Goal: Task Accomplishment & Management: Use online tool/utility

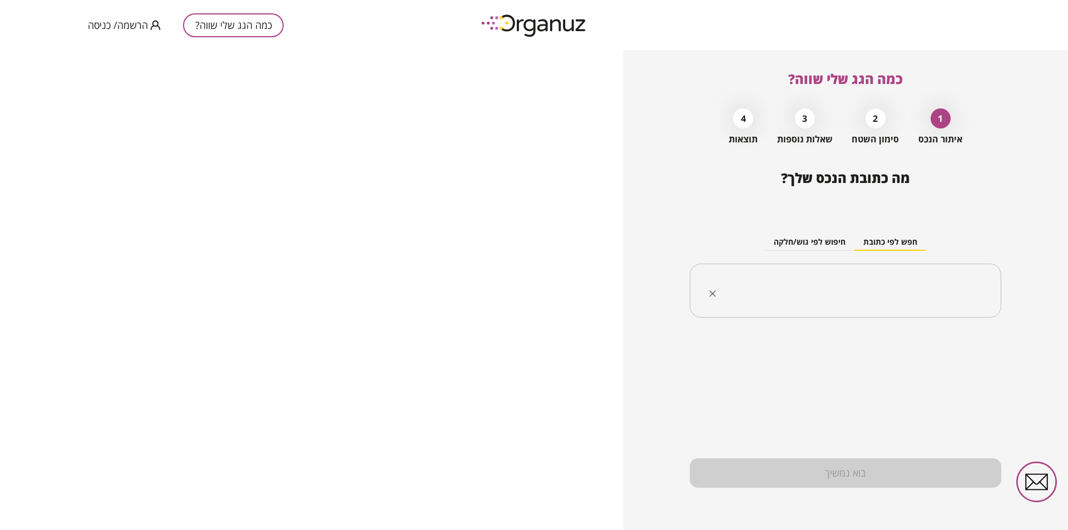
click at [925, 296] on input "text" at bounding box center [849, 291] width 276 height 28
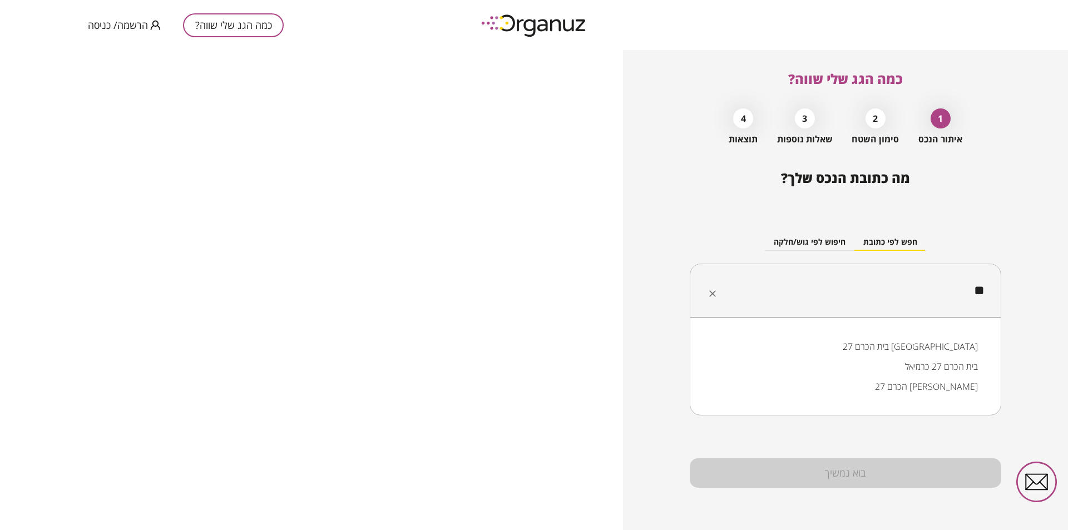
type input "*"
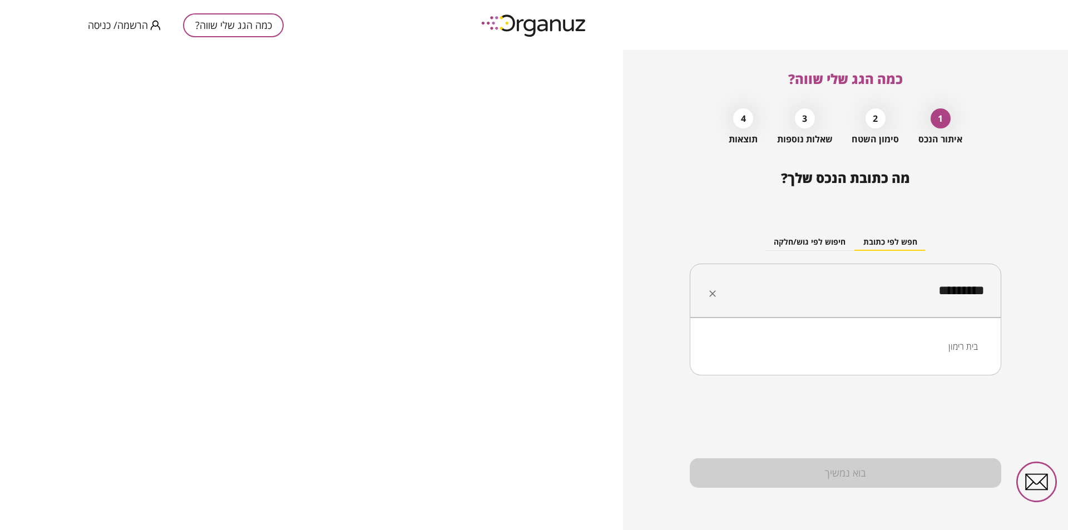
click at [956, 348] on li "בית רימון" at bounding box center [845, 346] width 282 height 20
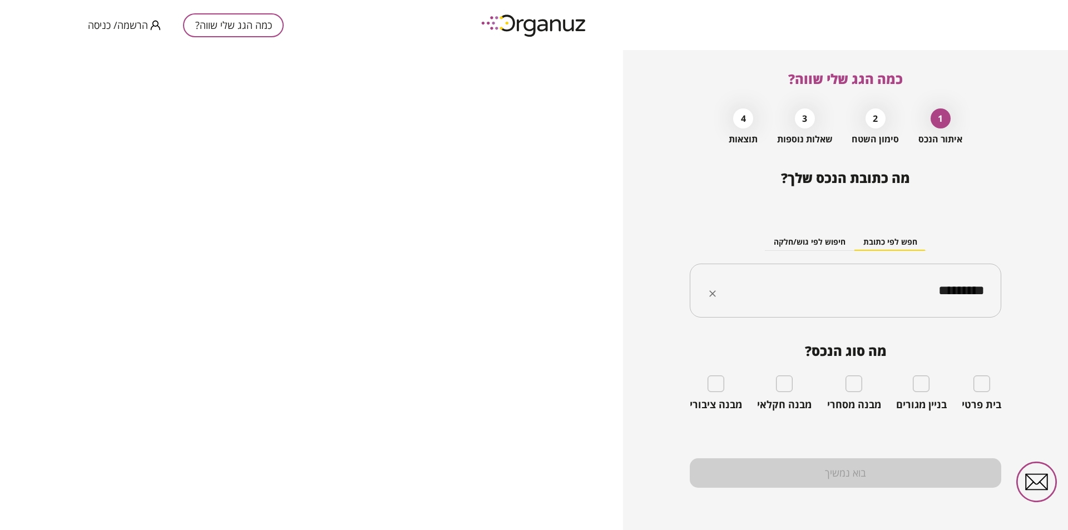
type input "*********"
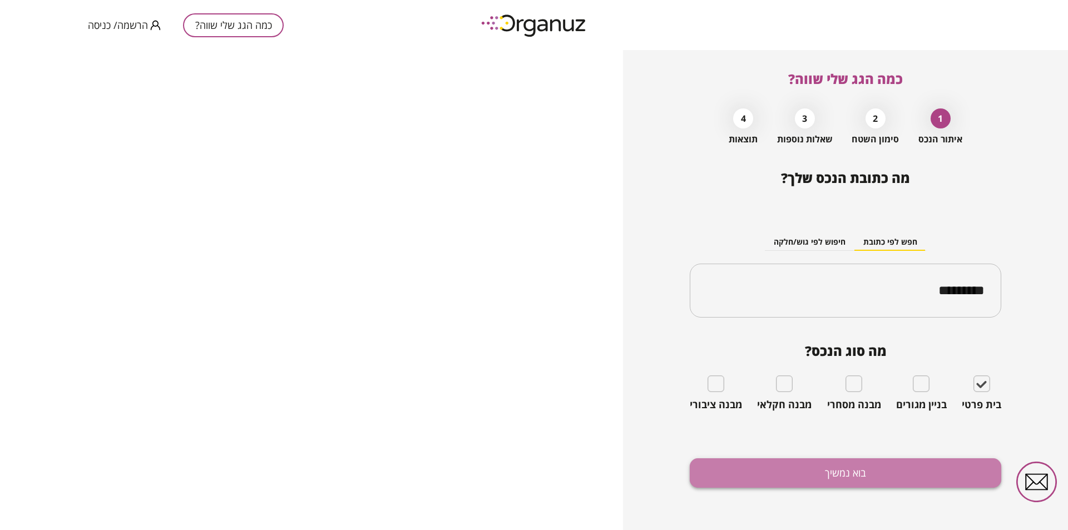
click at [893, 473] on button "בוא נמשיך" at bounding box center [845, 472] width 311 height 29
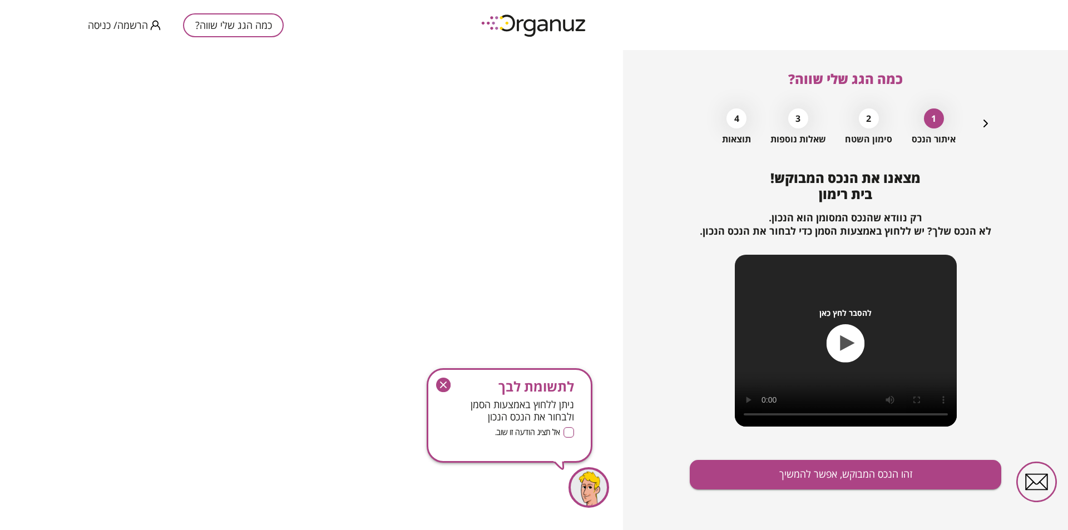
click at [440, 384] on icon "button" at bounding box center [443, 385] width 14 height 14
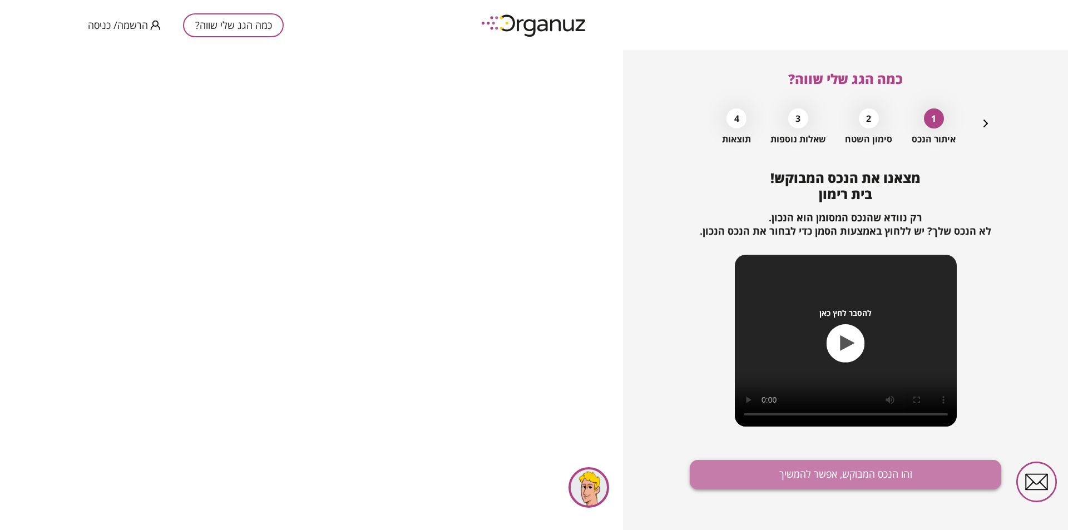
click at [881, 477] on button "זהו הנכס המבוקש, אפשר להמשיך" at bounding box center [845, 474] width 311 height 29
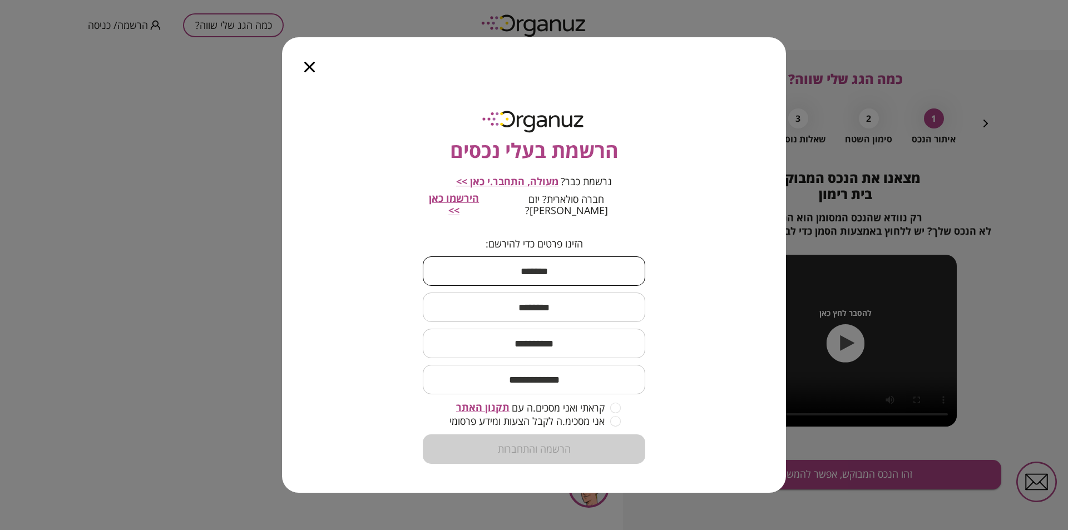
click at [560, 267] on input "text" at bounding box center [534, 271] width 222 height 33
type input "****"
type input "***"
type input "**********"
click at [539, 376] on input "email" at bounding box center [534, 379] width 222 height 33
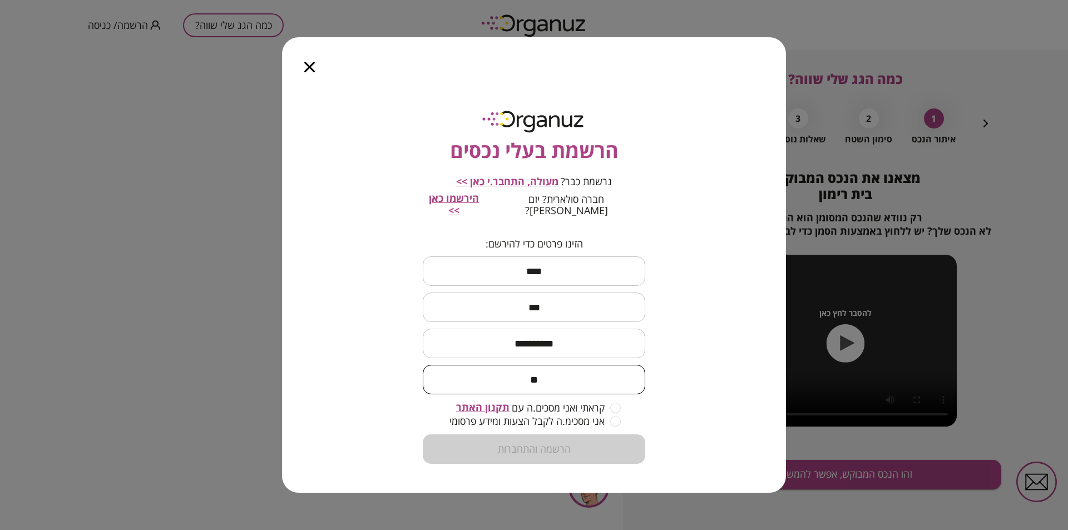
type input "*"
type input "**********"
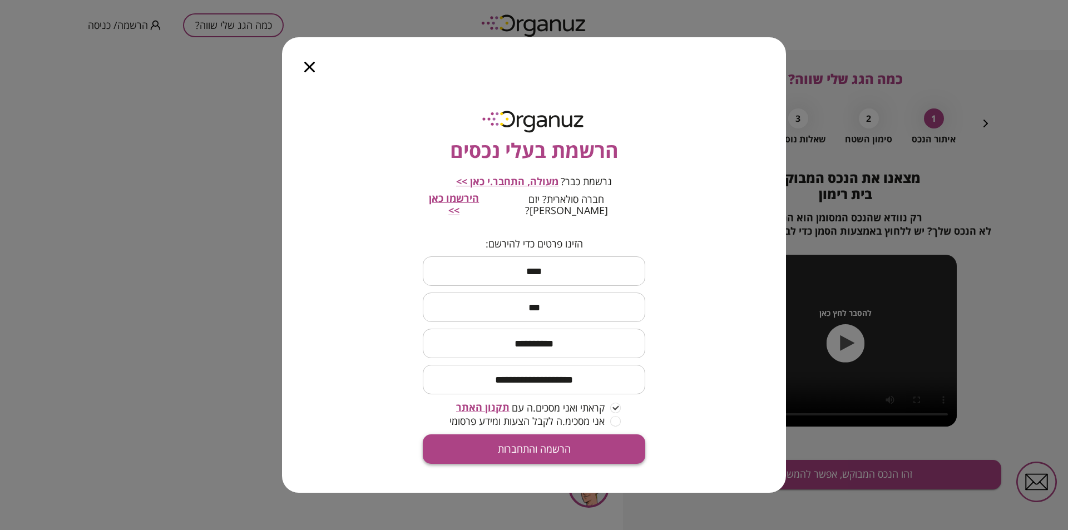
click at [592, 447] on button "הרשמה והתחברות" at bounding box center [534, 448] width 222 height 29
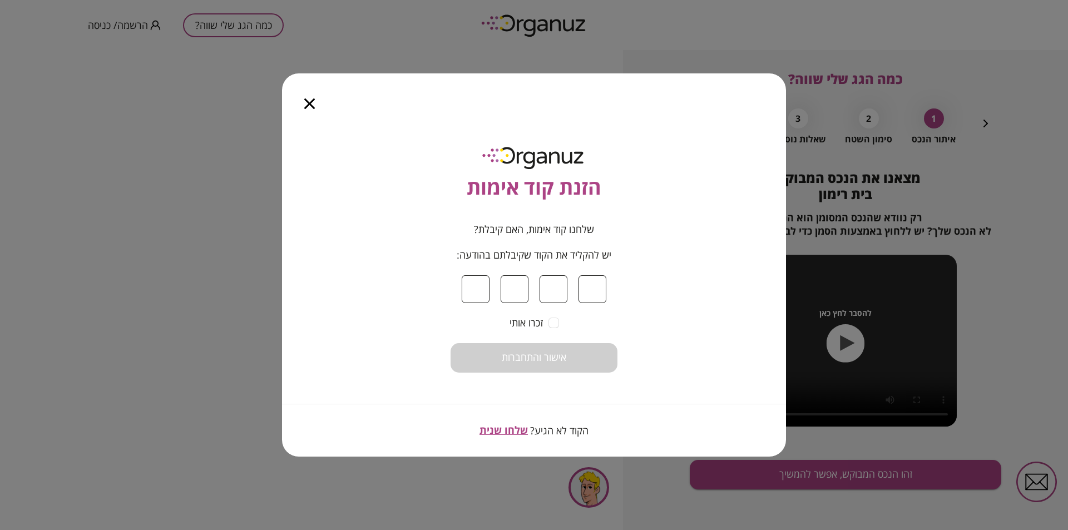
type input "*"
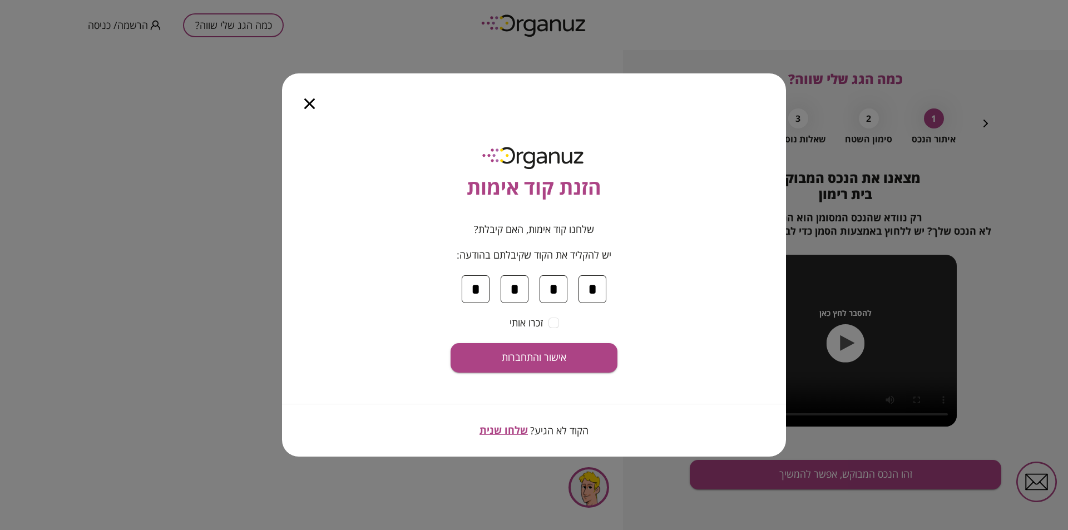
type input "*"
click at [558, 356] on span "אישור והתחברות" at bounding box center [534, 357] width 65 height 12
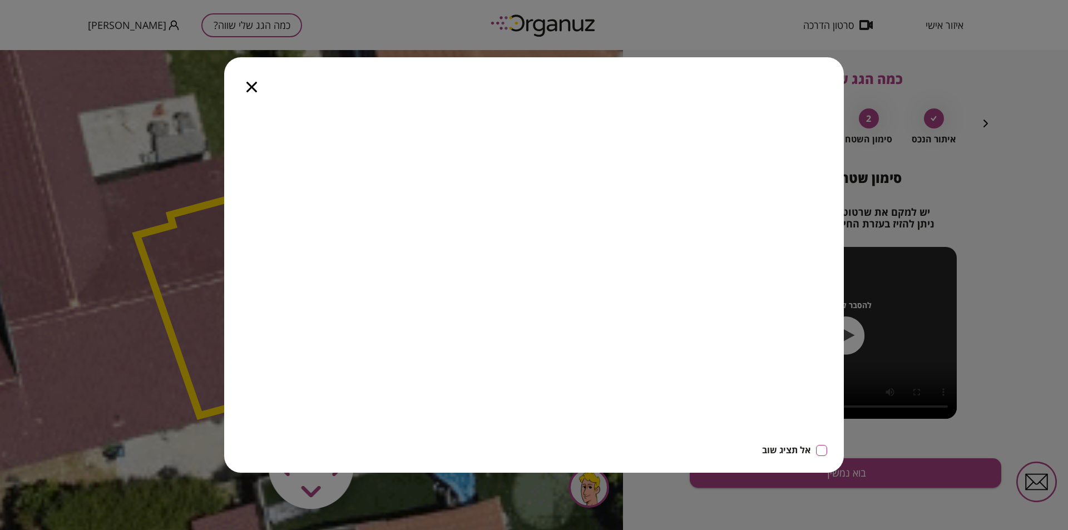
click at [255, 85] on icon "button" at bounding box center [251, 87] width 11 height 11
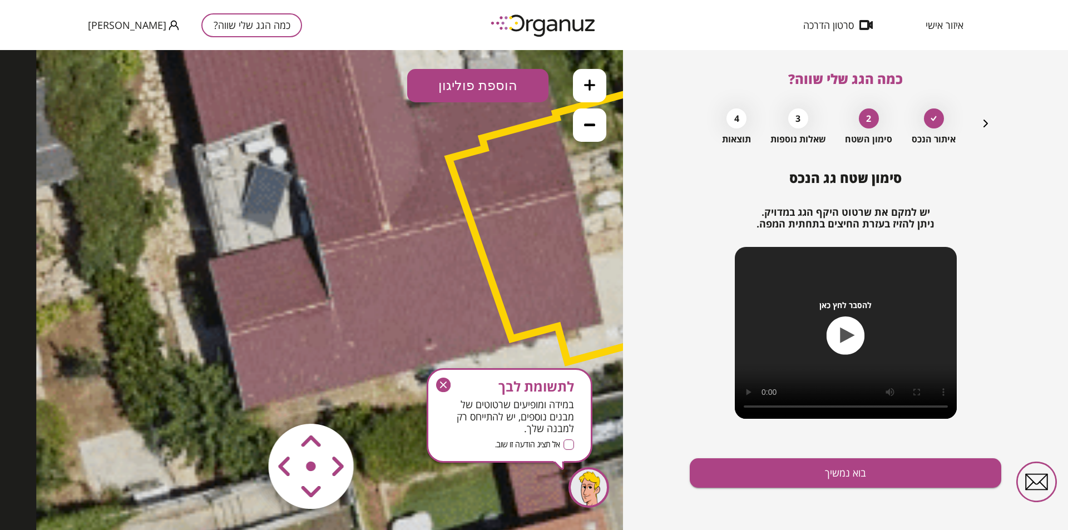
drag, startPoint x: 379, startPoint y: 270, endPoint x: 690, endPoint y: 194, distance: 320.2
click at [623, 50] on html ".st0 { fill: #FFFFFF; }" at bounding box center [311, 50] width 623 height 0
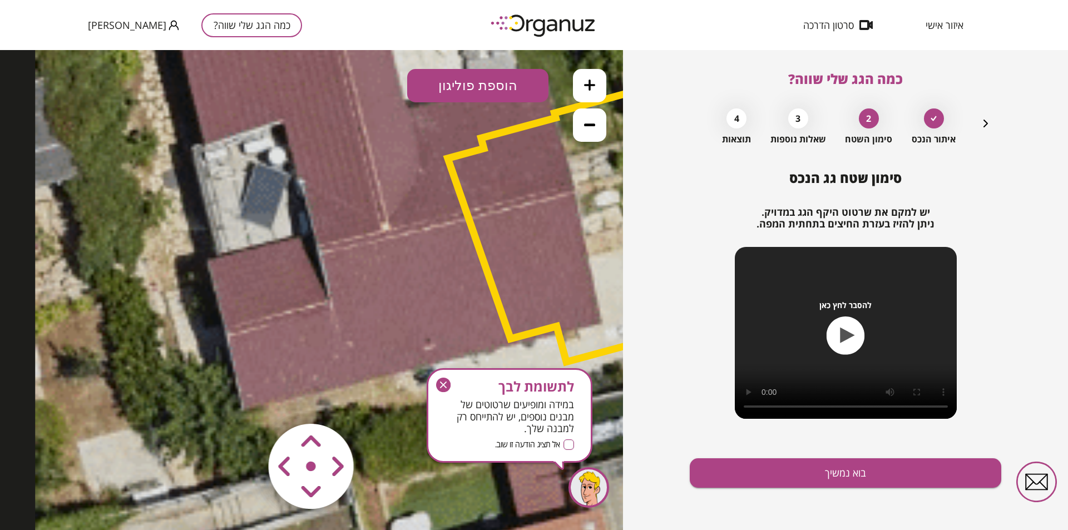
click at [576, 121] on button at bounding box center [589, 124] width 33 height 33
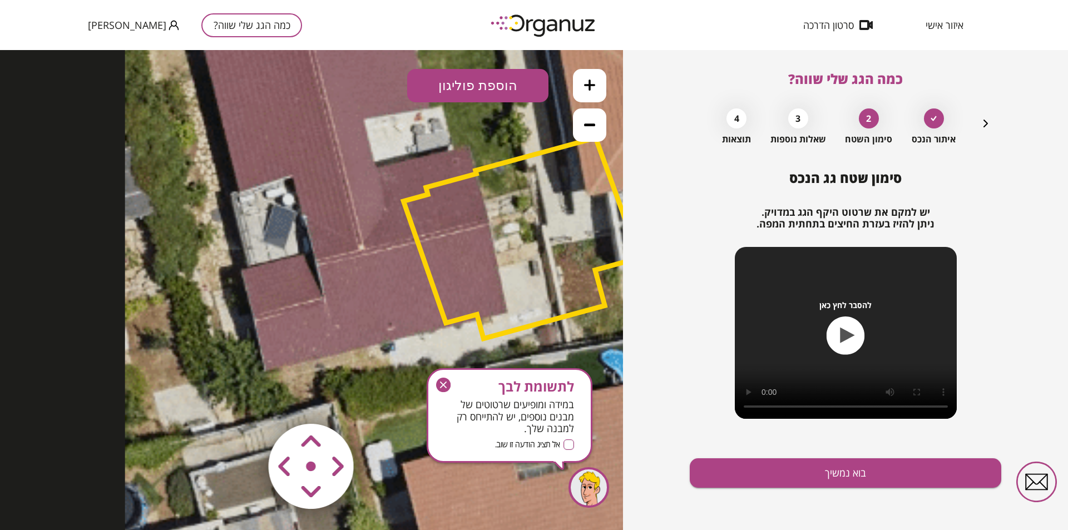
click at [576, 121] on button at bounding box center [589, 124] width 33 height 33
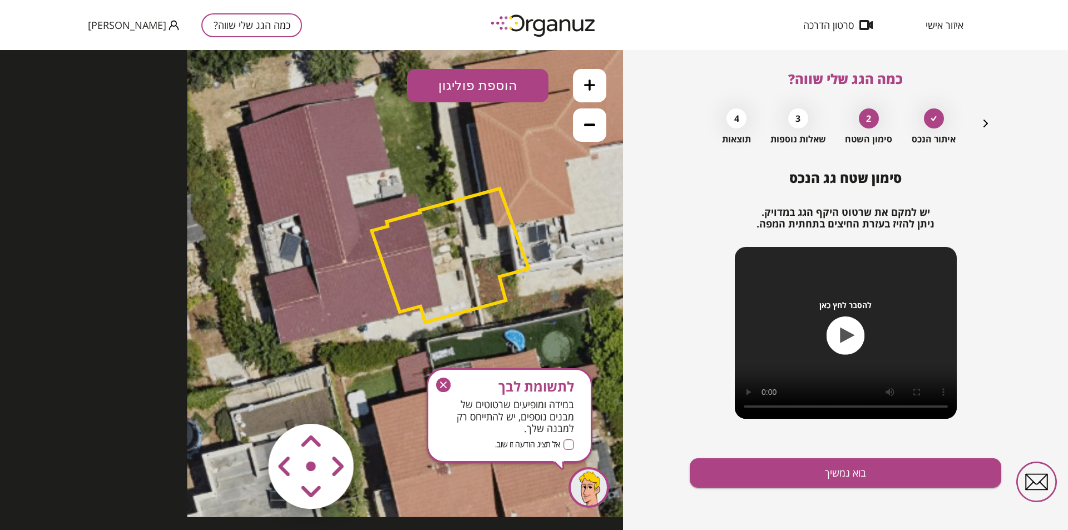
click at [245, 400] on area at bounding box center [245, 400] width 0 height 0
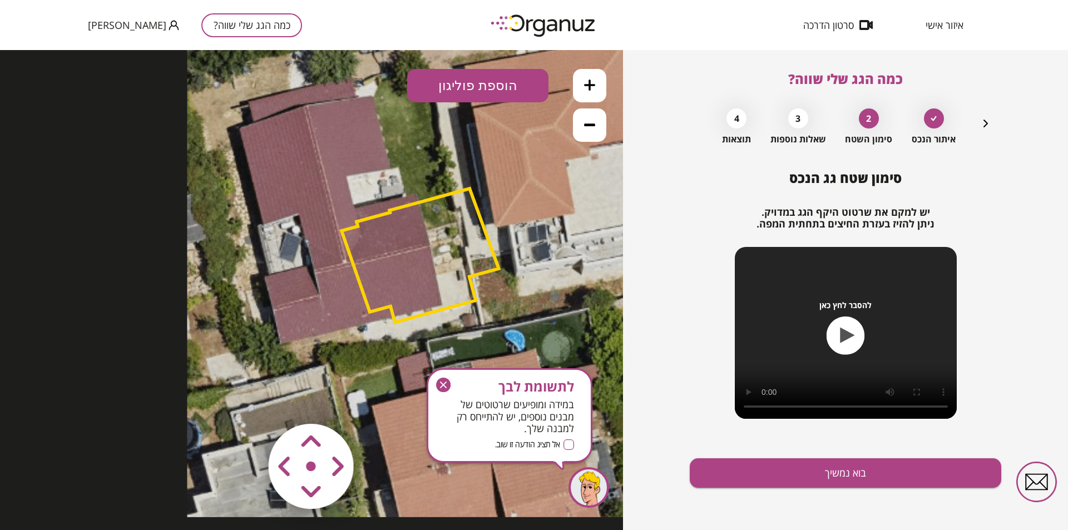
click at [245, 400] on area at bounding box center [245, 400] width 0 height 0
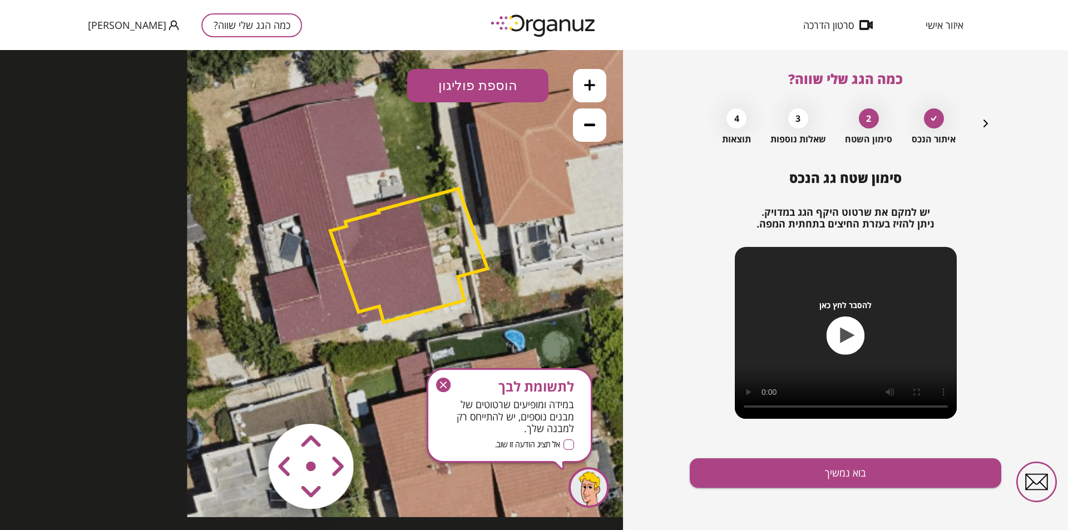
click at [245, 400] on area at bounding box center [245, 400] width 0 height 0
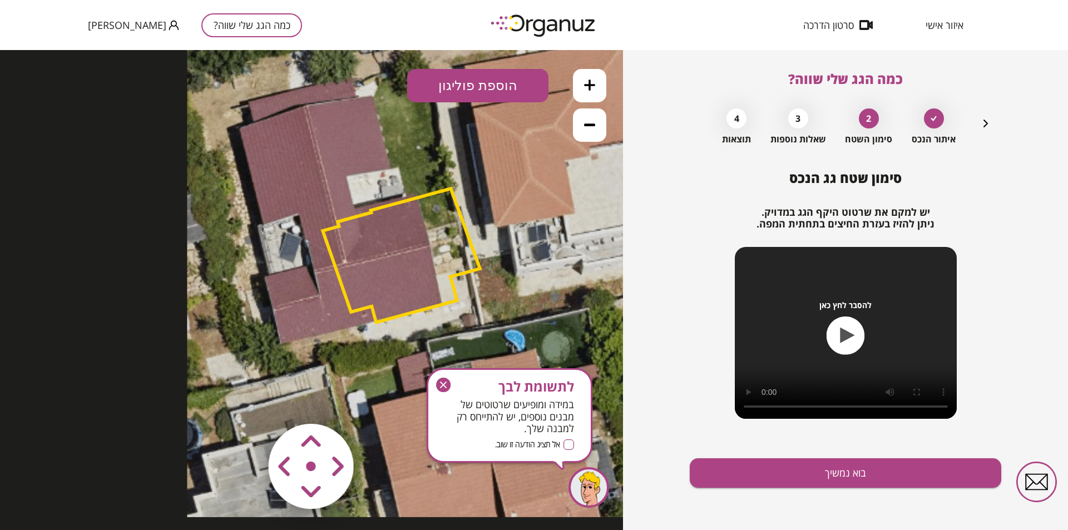
click at [245, 400] on area at bounding box center [245, 400] width 0 height 0
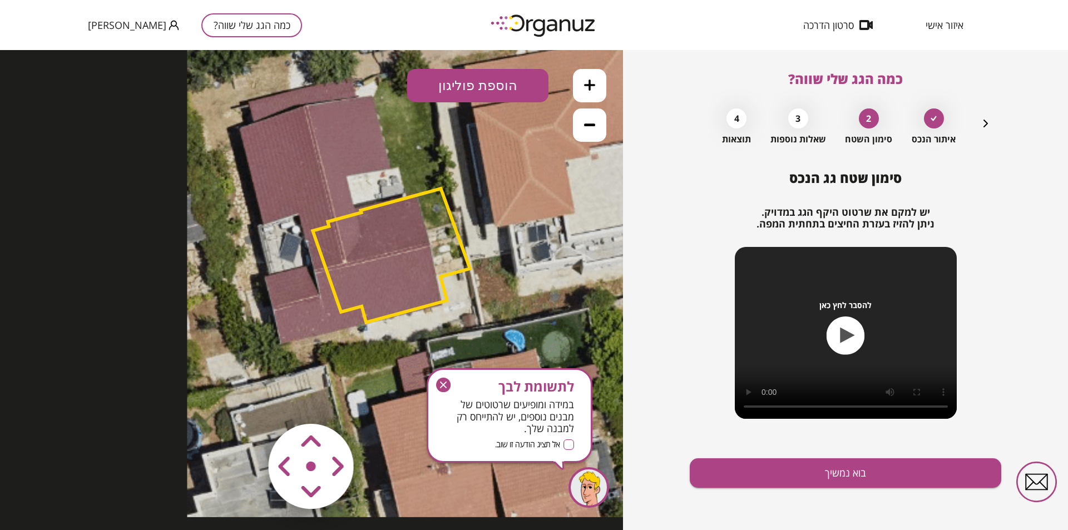
click at [245, 400] on area at bounding box center [245, 400] width 0 height 0
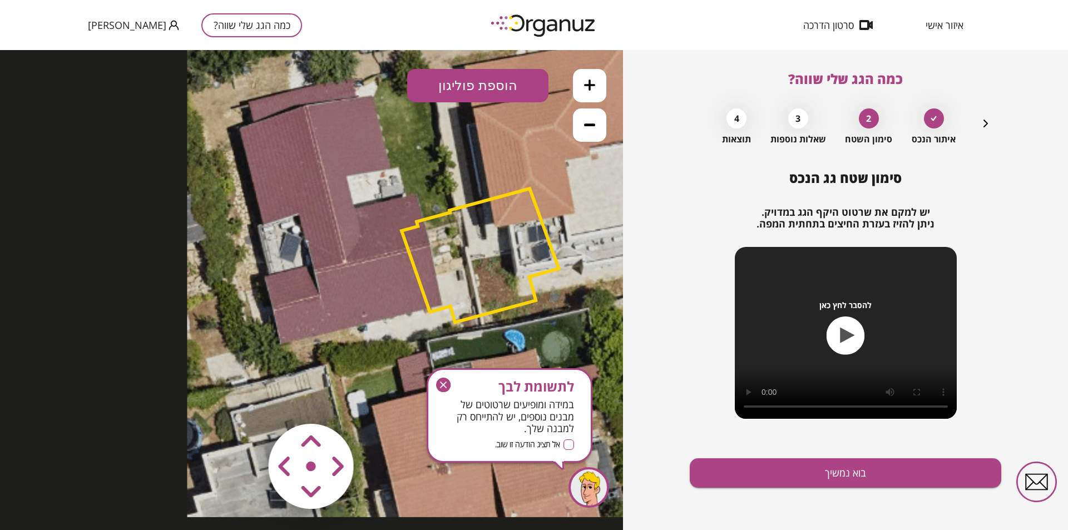
drag, startPoint x: 338, startPoint y: 464, endPoint x: 343, endPoint y: 488, distance: 24.4
click at [245, 400] on area at bounding box center [245, 400] width 0 height 0
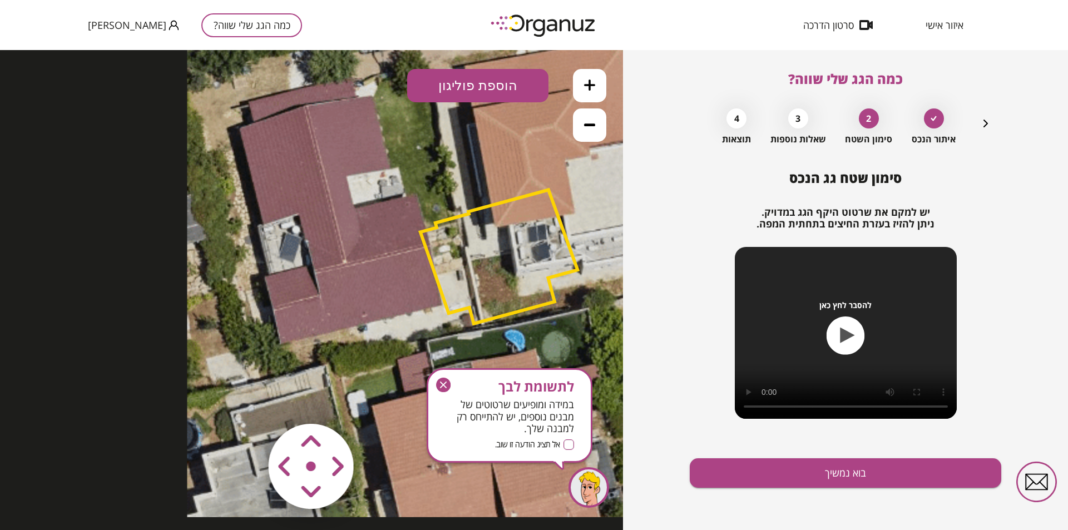
click at [245, 400] on area at bounding box center [245, 400] width 0 height 0
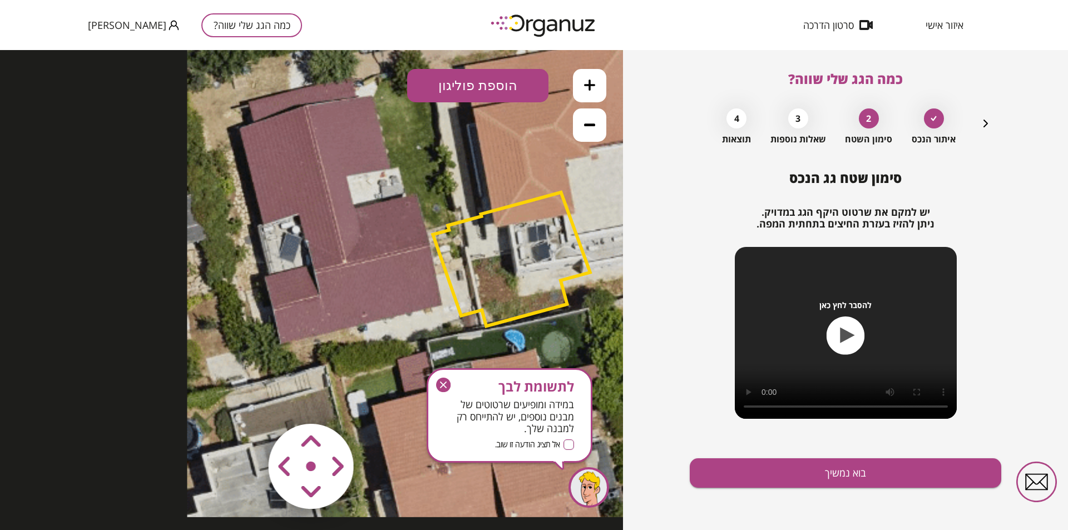
drag, startPoint x: 313, startPoint y: 466, endPoint x: 304, endPoint y: 460, distance: 10.5
click at [378, 400] on map at bounding box center [378, 400] width 0 height 0
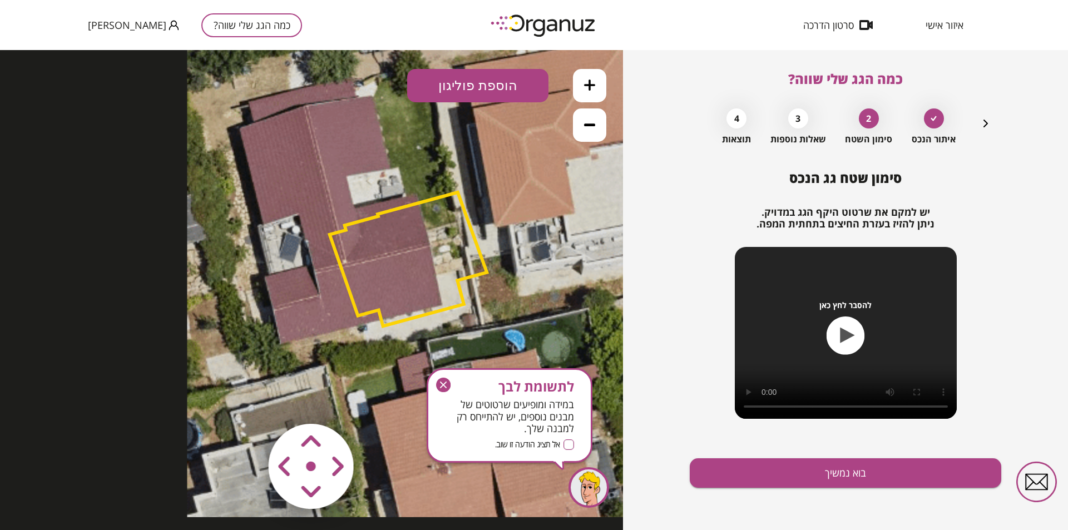
click at [245, 400] on area at bounding box center [245, 400] width 0 height 0
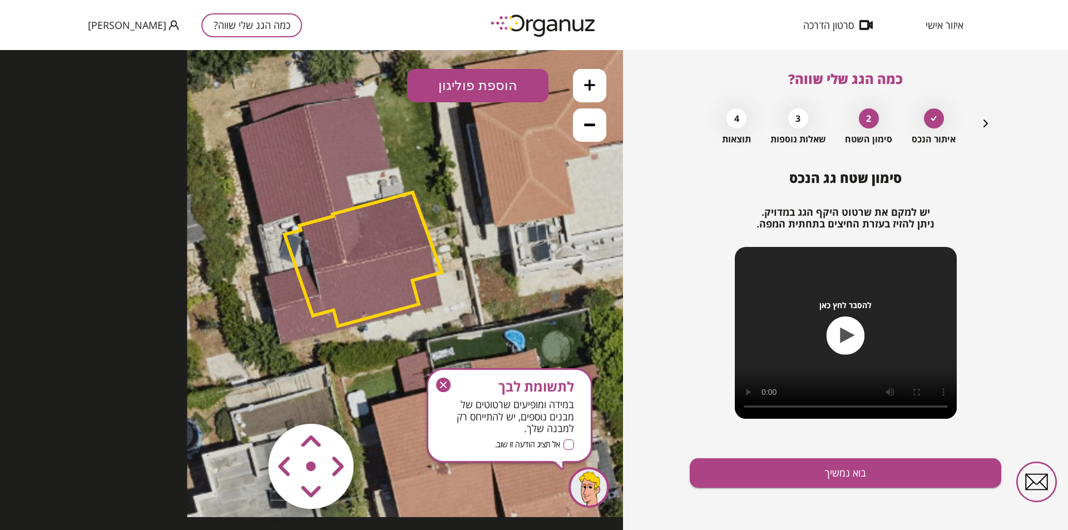
click at [245, 400] on area at bounding box center [245, 400] width 0 height 0
click at [831, 327] on icon "button" at bounding box center [845, 335] width 38 height 38
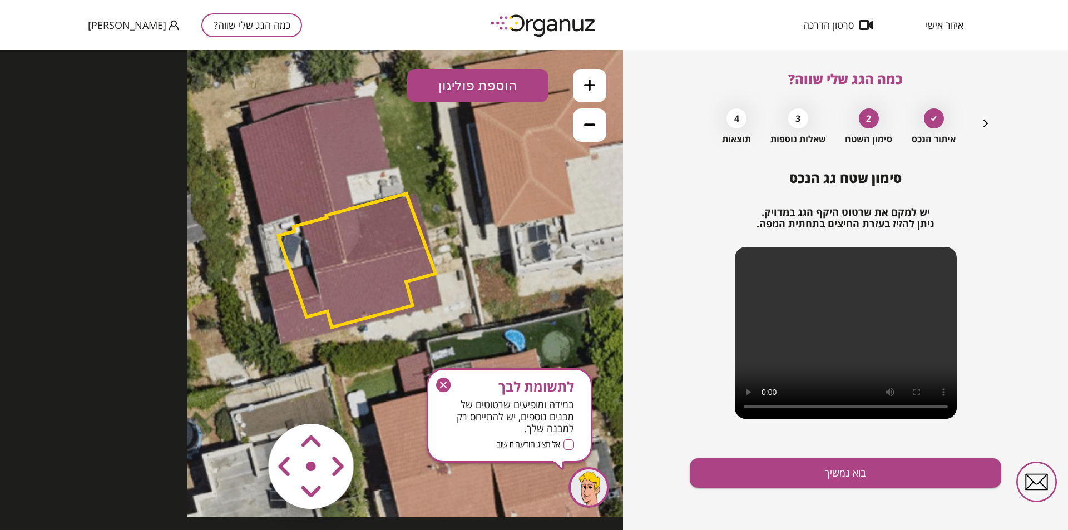
click at [443, 381] on icon "button" at bounding box center [443, 385] width 14 height 14
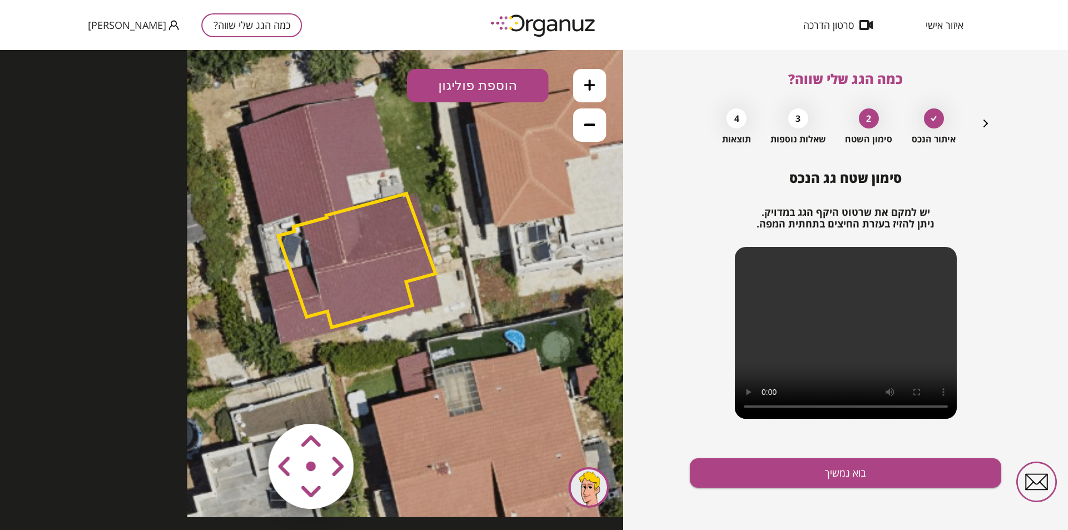
click at [469, 82] on button "הוספת פוליגון" at bounding box center [477, 85] width 141 height 33
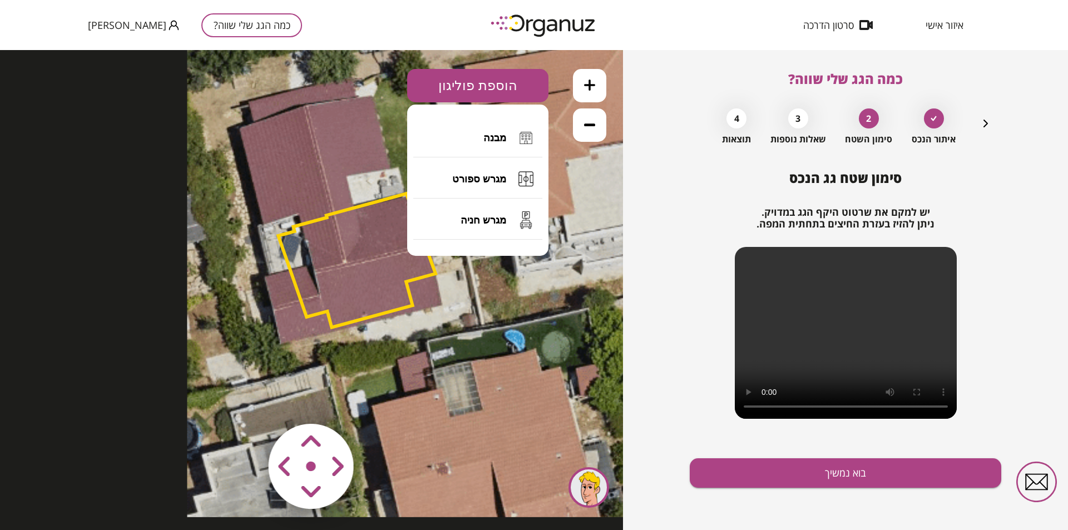
click at [318, 188] on icon at bounding box center [449, 254] width 525 height 525
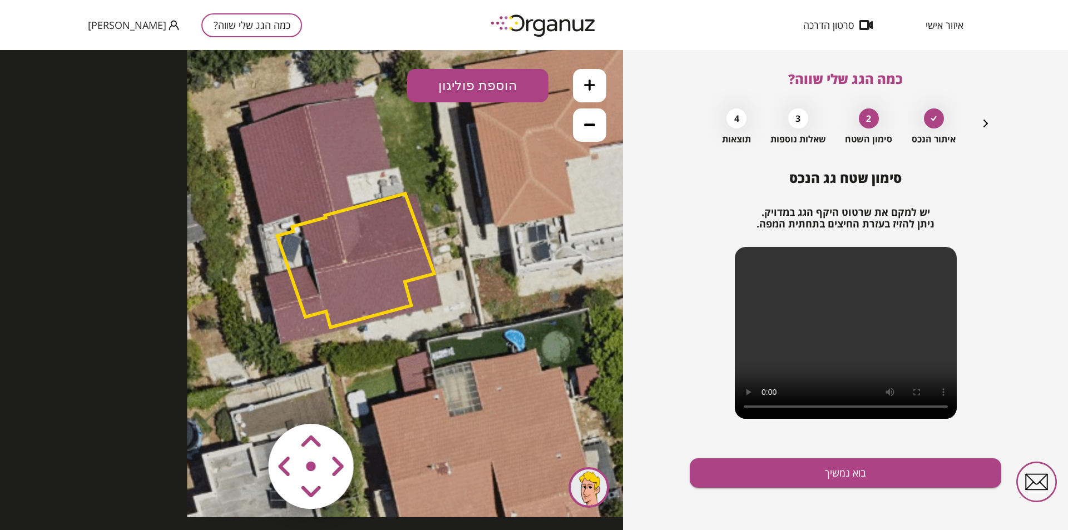
click at [245, 400] on area at bounding box center [245, 400] width 0 height 0
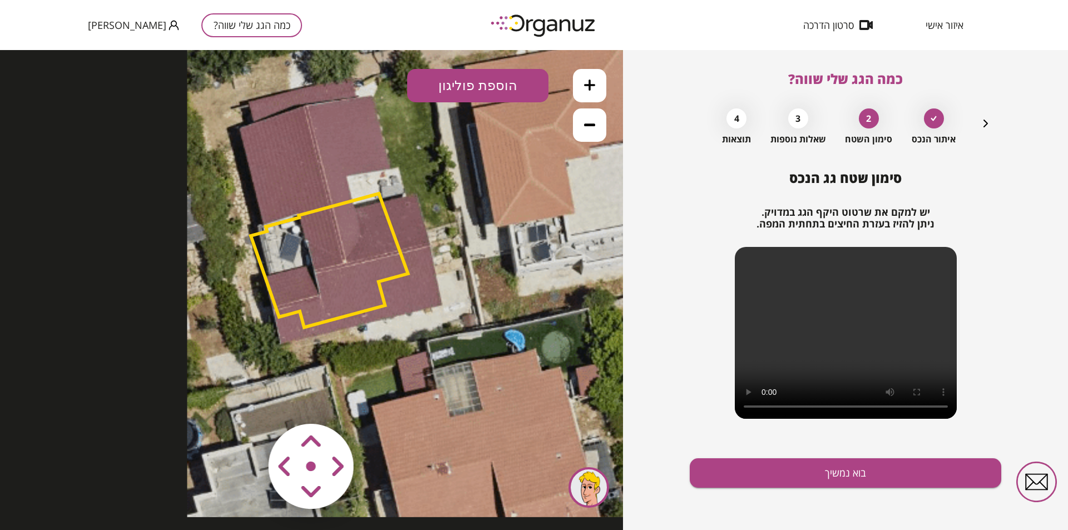
click at [245, 400] on area at bounding box center [245, 400] width 0 height 0
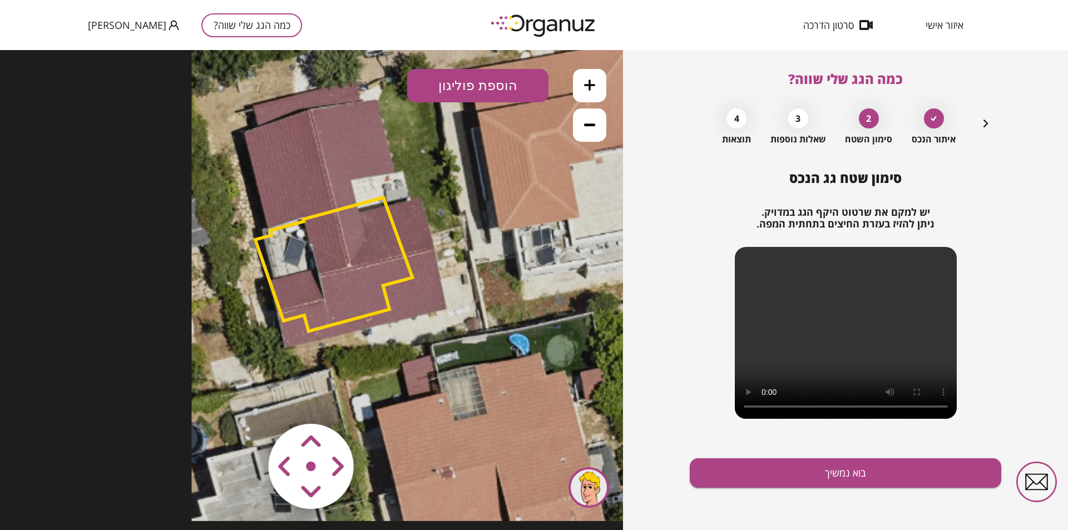
drag, startPoint x: 406, startPoint y: 273, endPoint x: 408, endPoint y: 292, distance: 19.5
click at [410, 275] on polygon at bounding box center [333, 264] width 157 height 134
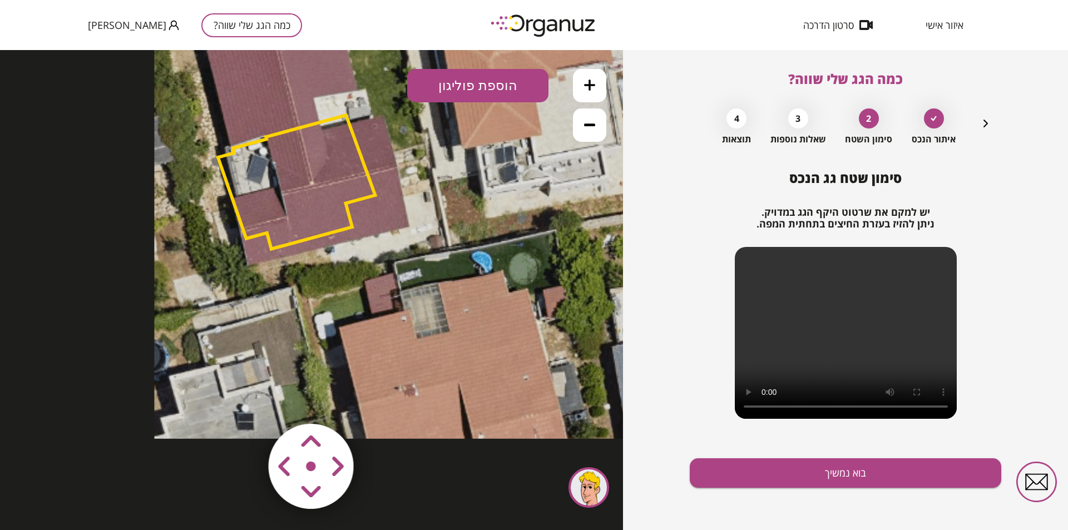
drag, startPoint x: 352, startPoint y: 269, endPoint x: 396, endPoint y: 265, distance: 44.7
click at [396, 265] on icon at bounding box center [416, 175] width 525 height 525
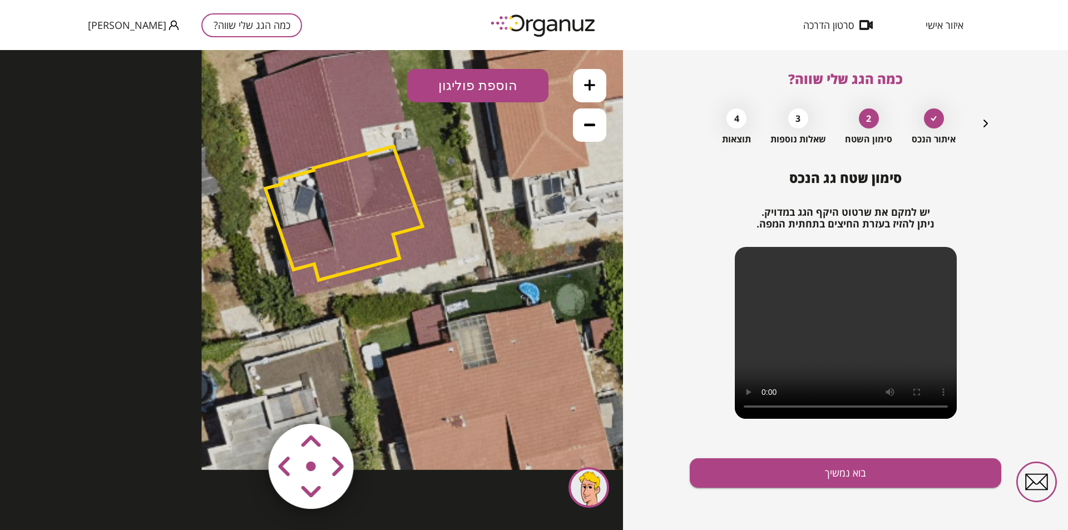
click at [928, 112] on div at bounding box center [934, 118] width 20 height 20
click at [932, 120] on icon at bounding box center [933, 118] width 6 height 5
click at [245, 400] on area at bounding box center [245, 400] width 0 height 0
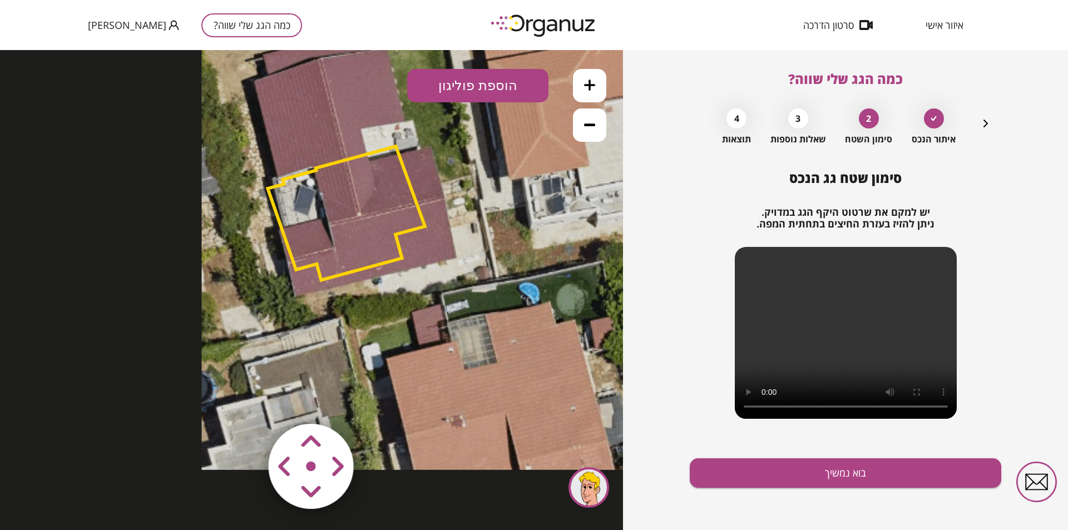
click at [245, 400] on area at bounding box center [245, 400] width 0 height 0
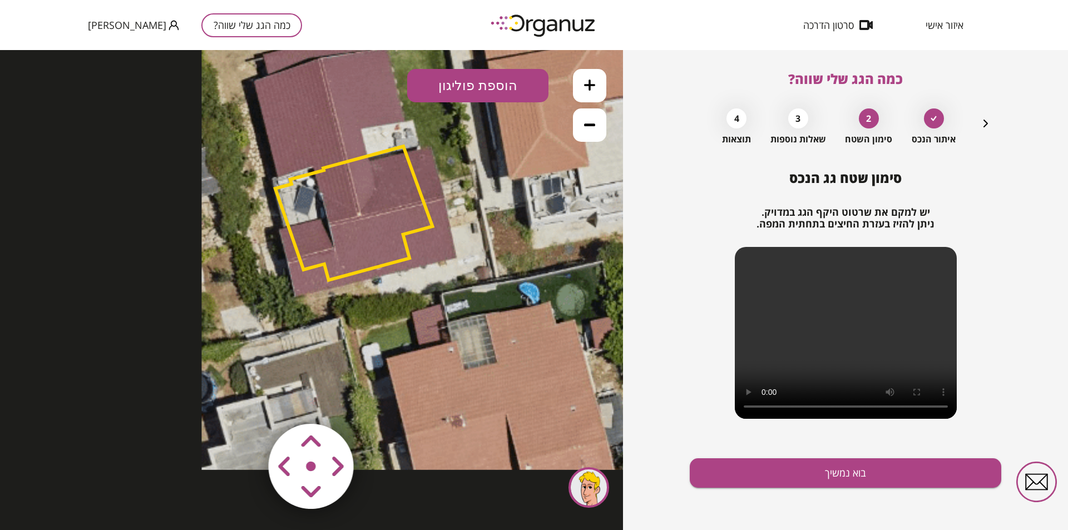
click at [245, 400] on area at bounding box center [245, 400] width 0 height 0
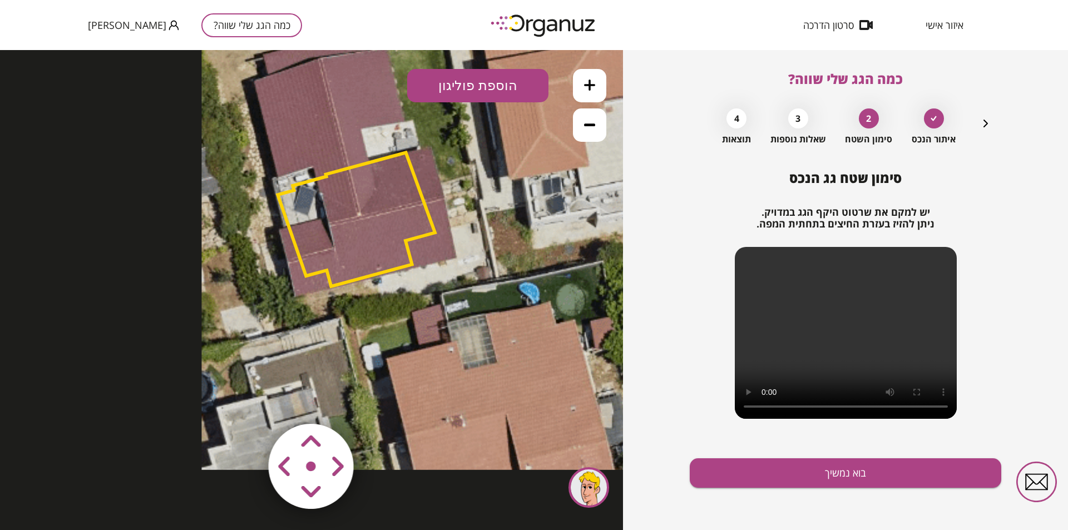
click at [245, 400] on area at bounding box center [245, 400] width 0 height 0
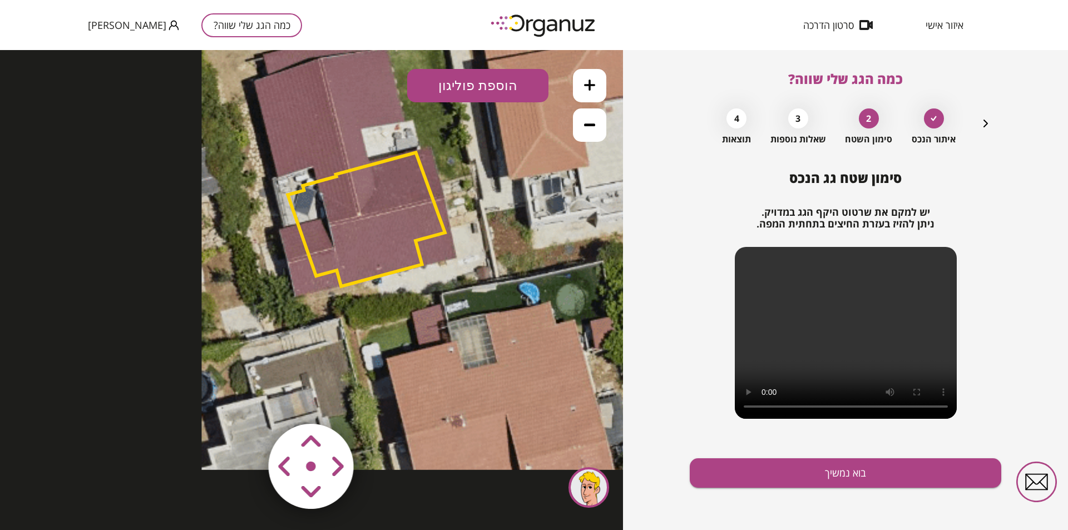
click at [245, 400] on area at bounding box center [245, 400] width 0 height 0
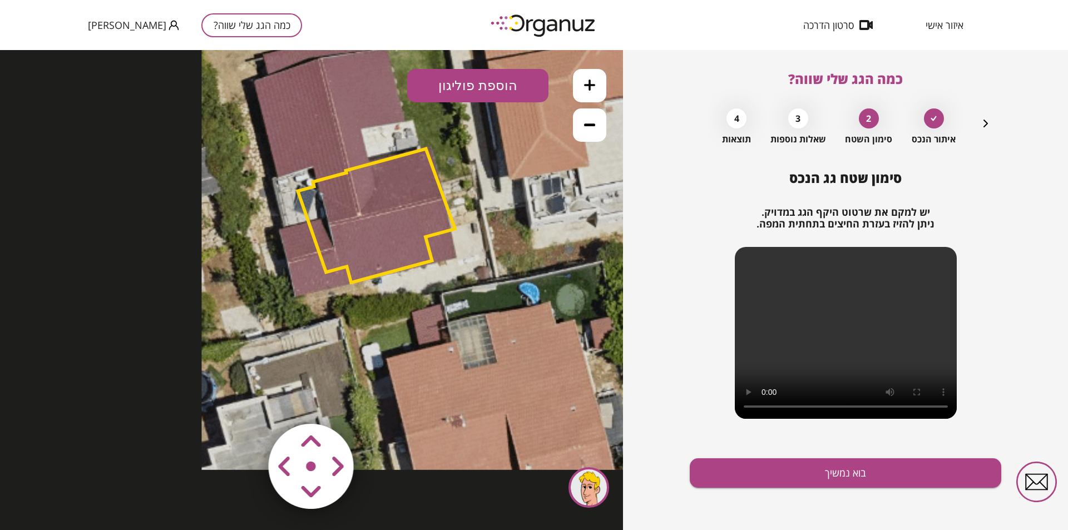
click at [245, 400] on area at bounding box center [245, 400] width 0 height 0
click at [841, 475] on button "בוא נמשיך" at bounding box center [845, 472] width 311 height 29
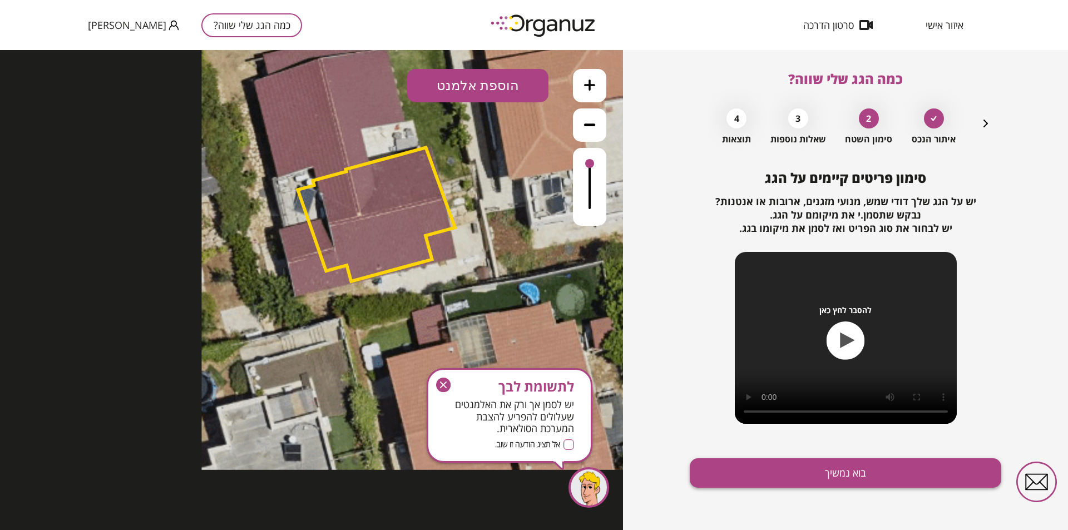
click at [852, 475] on button "בוא נמשיך" at bounding box center [845, 472] width 311 height 29
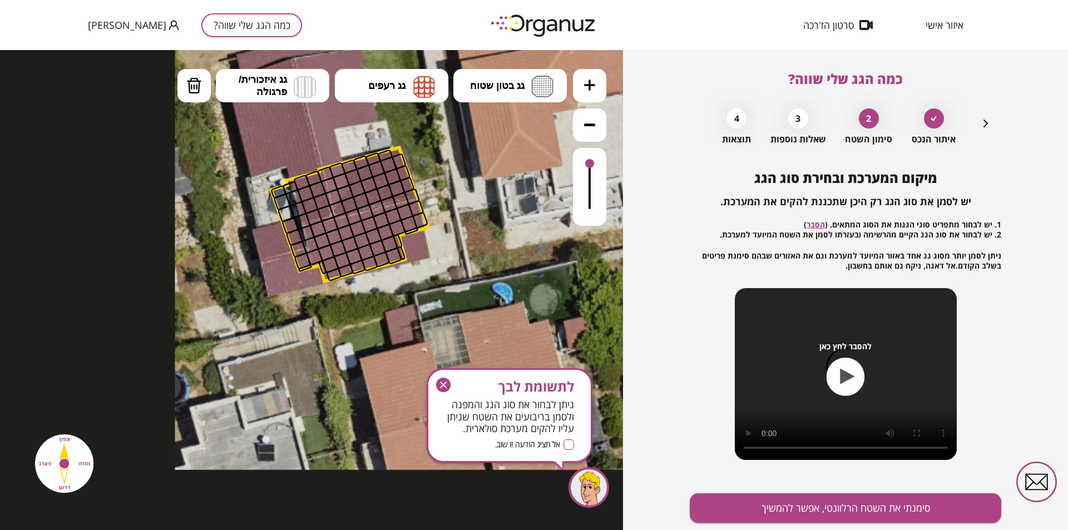
drag, startPoint x: 321, startPoint y: 262, endPoint x: 307, endPoint y: 260, distance: 14.6
click at [299, 259] on polygon at bounding box center [349, 214] width 157 height 134
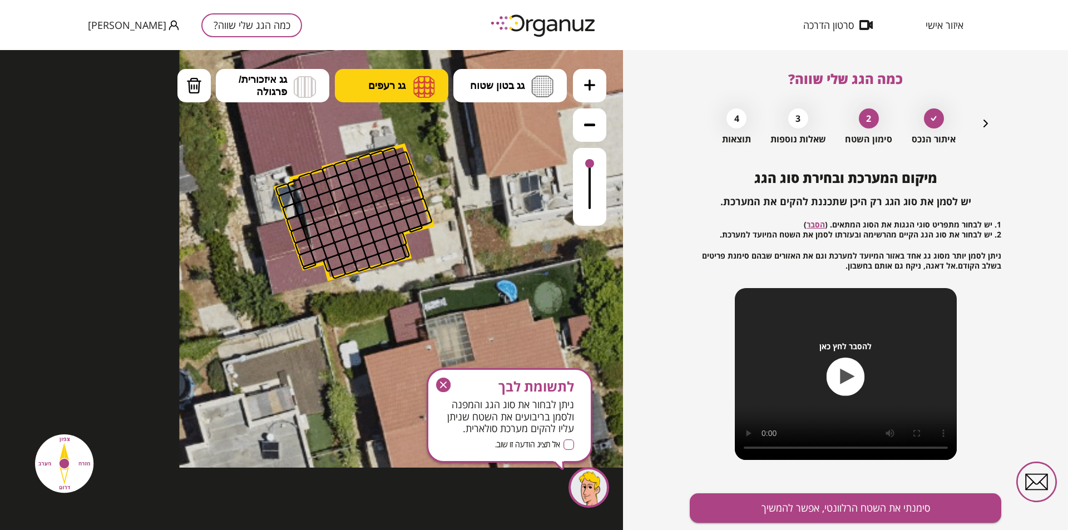
click at [376, 88] on span "גג רעפים" at bounding box center [386, 86] width 37 height 12
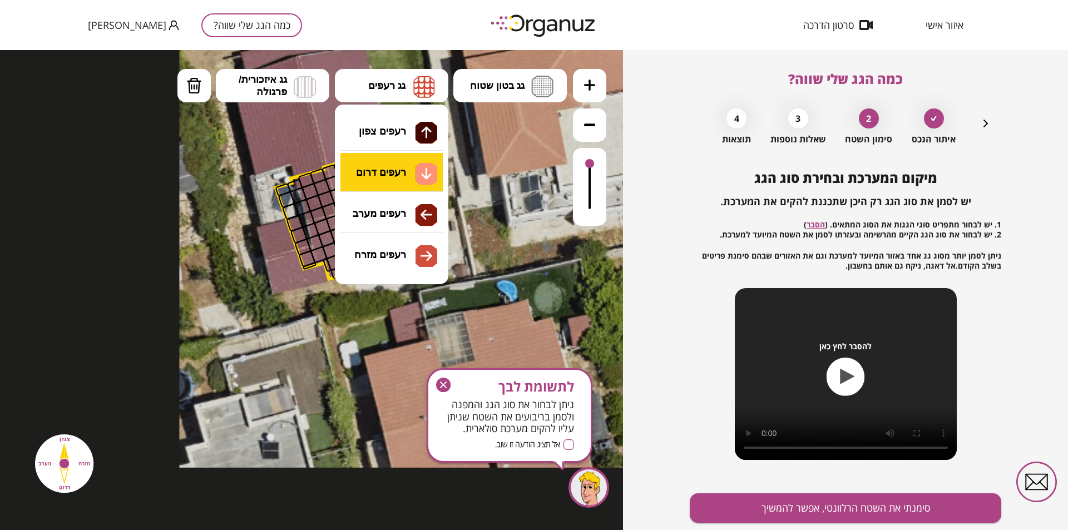
click at [393, 170] on div ".st0 { fill: #FFFFFF; } 10" at bounding box center [311, 290] width 623 height 480
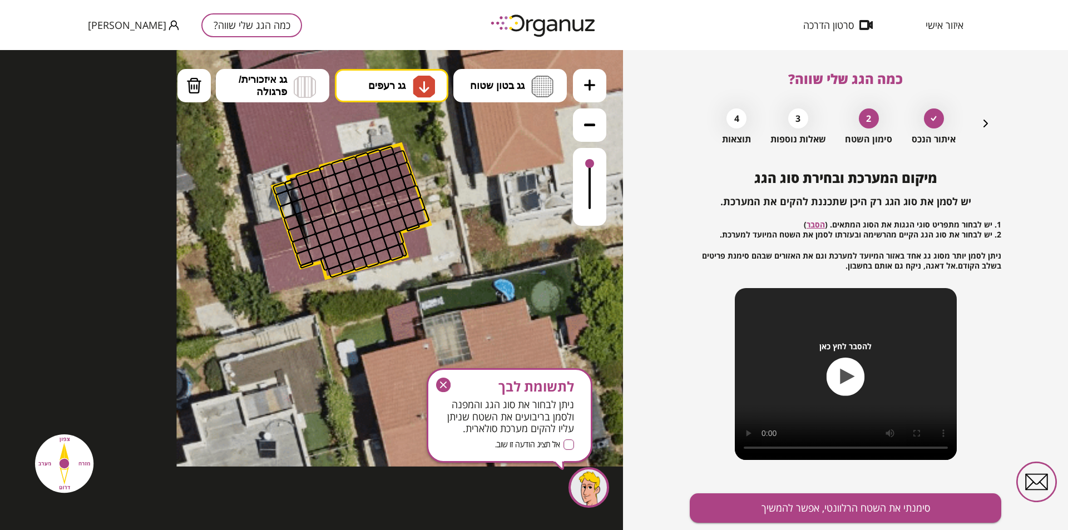
click at [330, 161] on icon at bounding box center [438, 203] width 525 height 525
click at [294, 267] on icon at bounding box center [438, 203] width 525 height 525
click at [315, 272] on icon at bounding box center [438, 203] width 525 height 525
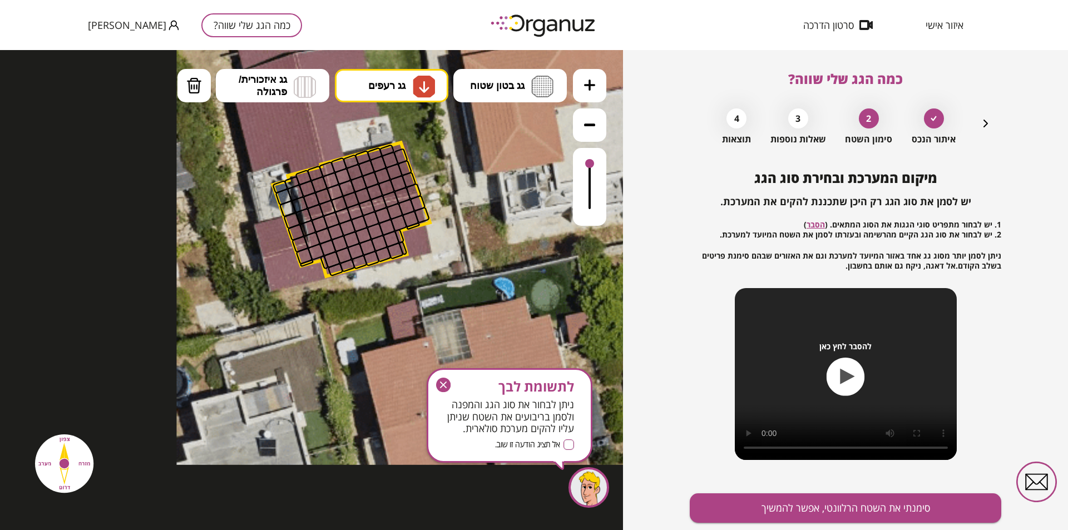
drag, startPoint x: 315, startPoint y: 270, endPoint x: 321, endPoint y: 260, distance: 12.2
click at [316, 269] on icon at bounding box center [438, 201] width 525 height 525
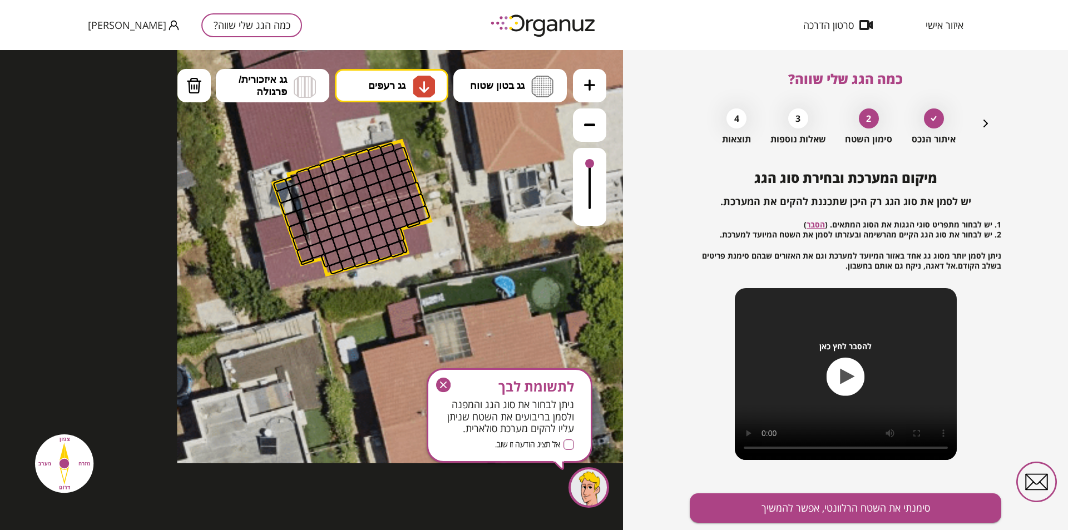
click at [402, 231] on div ".st0 { fill: #FFFFFF; }" at bounding box center [439, 200] width 525 height 525
click at [408, 235] on icon at bounding box center [439, 200] width 525 height 525
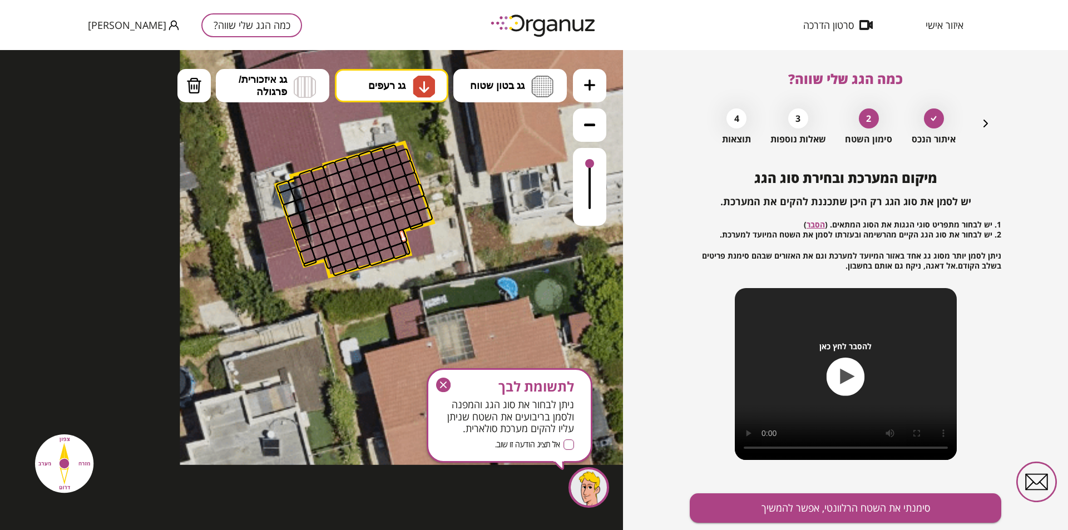
click at [409, 235] on icon at bounding box center [442, 201] width 525 height 525
click at [404, 245] on div at bounding box center [405, 248] width 9 height 14
click at [415, 240] on icon at bounding box center [442, 201] width 525 height 525
click at [400, 247] on div at bounding box center [399, 251] width 18 height 18
click at [395, 239] on div at bounding box center [394, 239] width 18 height 18
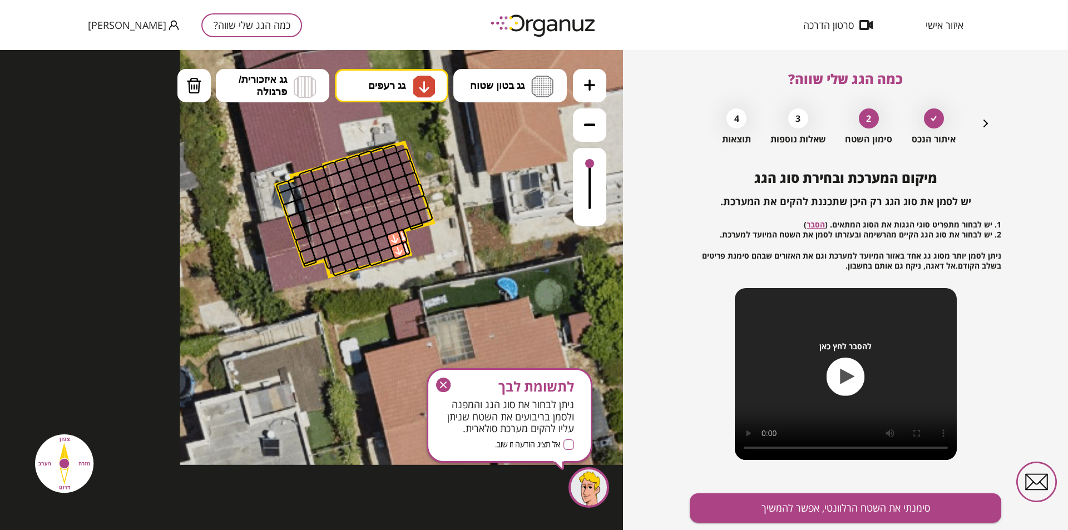
click at [380, 242] on div at bounding box center [383, 244] width 18 height 18
click at [380, 234] on div at bounding box center [379, 231] width 18 height 18
click at [985, 125] on icon "button" at bounding box center [985, 124] width 4 height 8
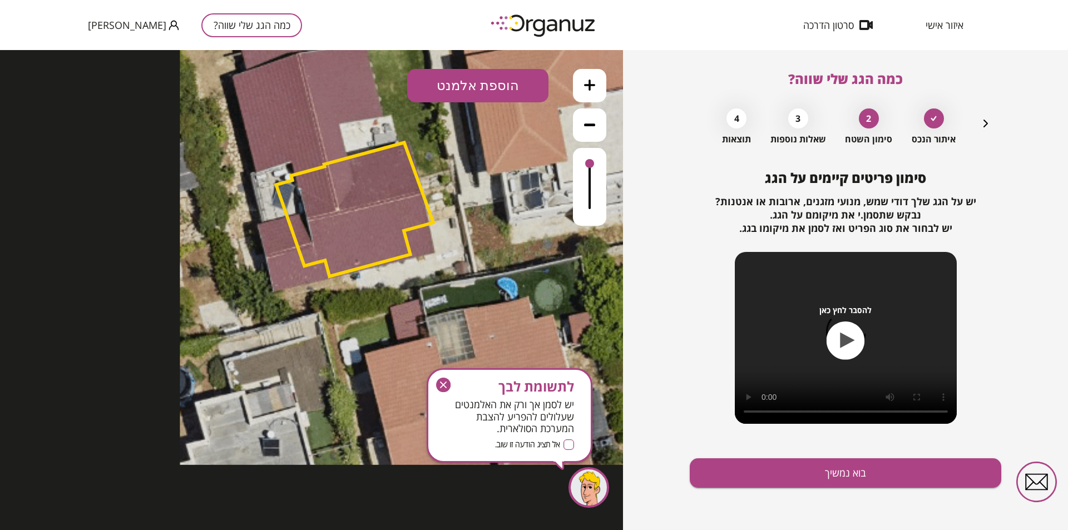
click at [988, 126] on icon "button" at bounding box center [985, 123] width 13 height 13
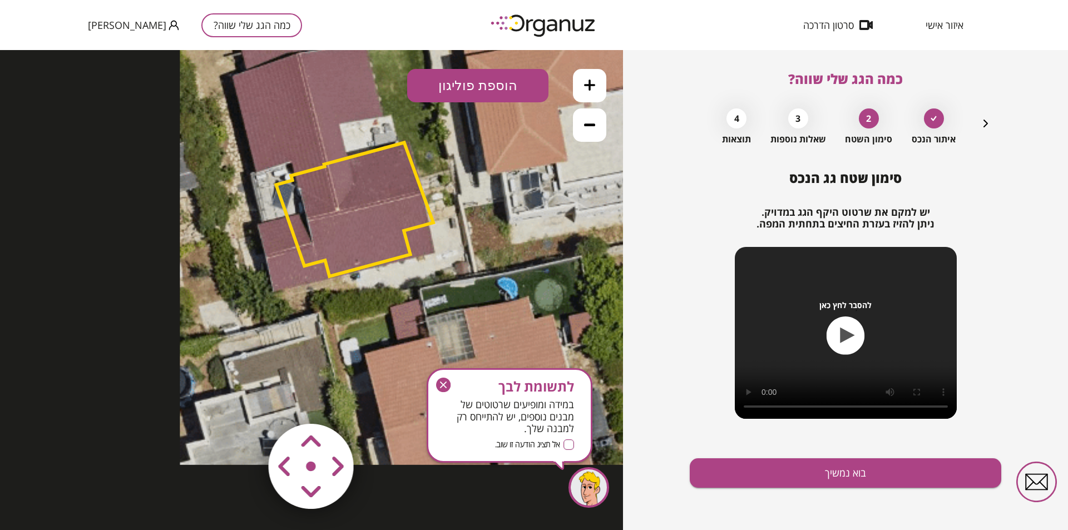
click at [986, 126] on icon "button" at bounding box center [985, 123] width 13 height 13
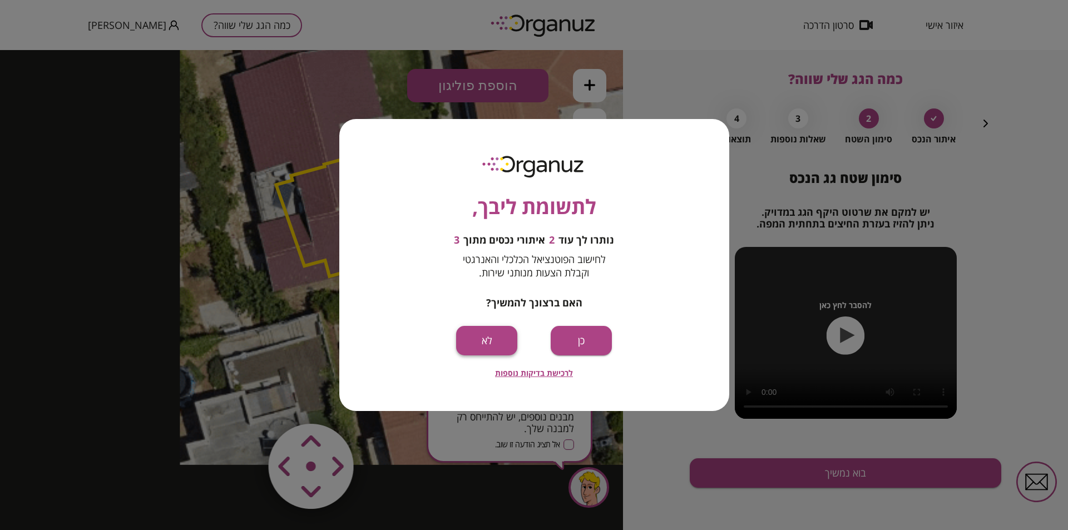
click at [496, 348] on button "לא" at bounding box center [486, 340] width 61 height 29
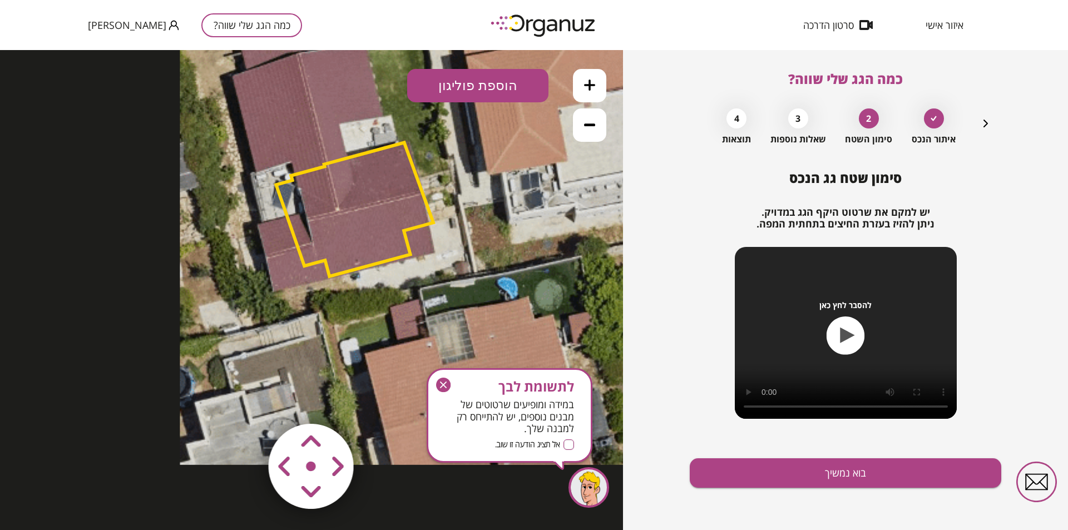
click at [980, 116] on div "איתור הנכס 2 סימון השטח 3 שאלות נוספות 4 תוצאות" at bounding box center [845, 124] width 294 height 42
click at [986, 123] on icon "button" at bounding box center [985, 124] width 4 height 8
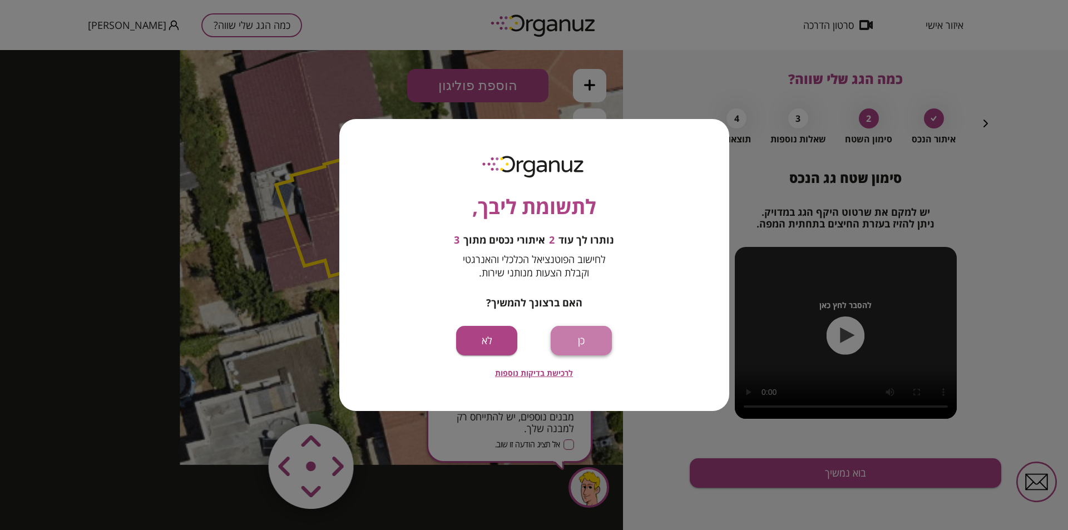
click at [572, 335] on button "כן" at bounding box center [580, 340] width 61 height 29
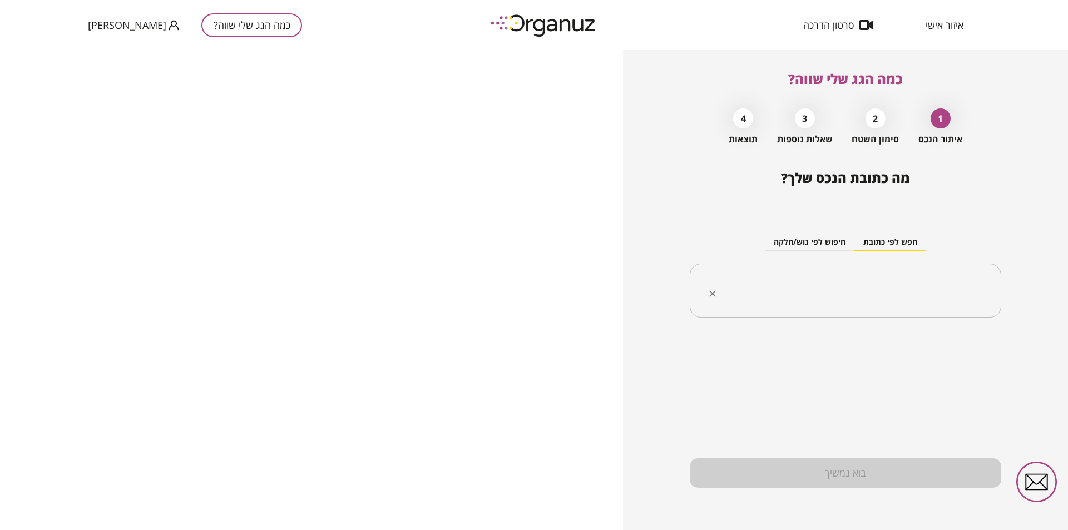
click at [915, 285] on input "text" at bounding box center [849, 291] width 276 height 28
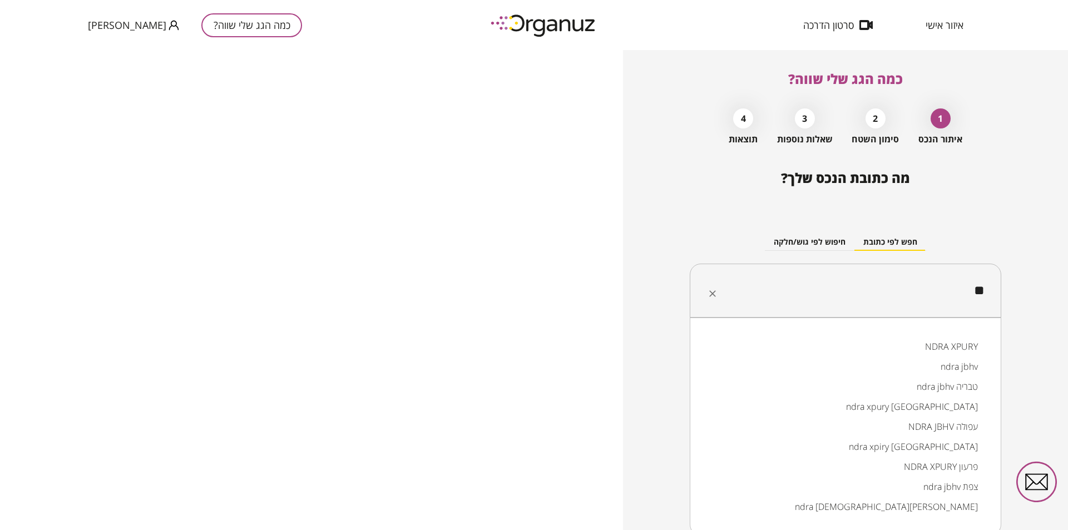
type input "*"
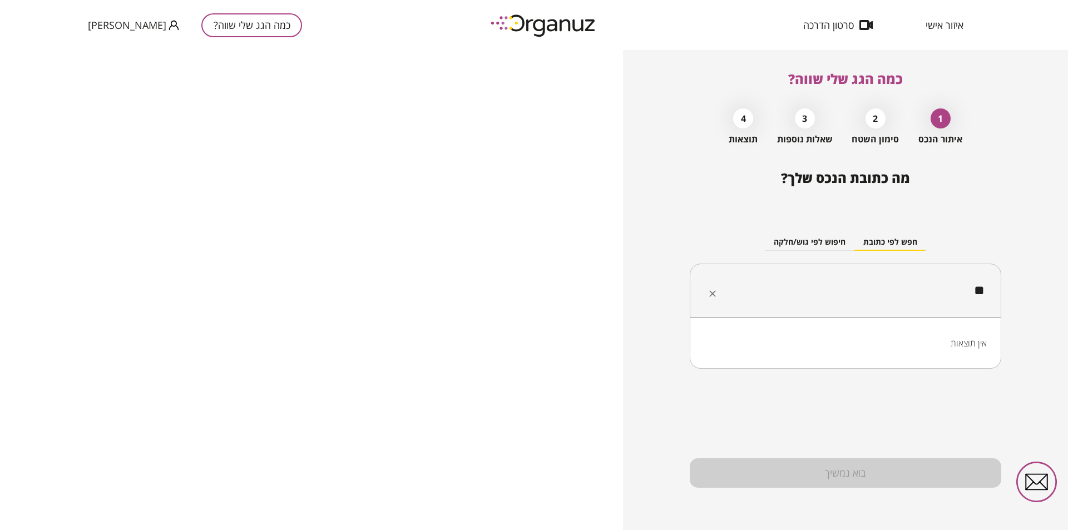
type input "*"
type input "*********"
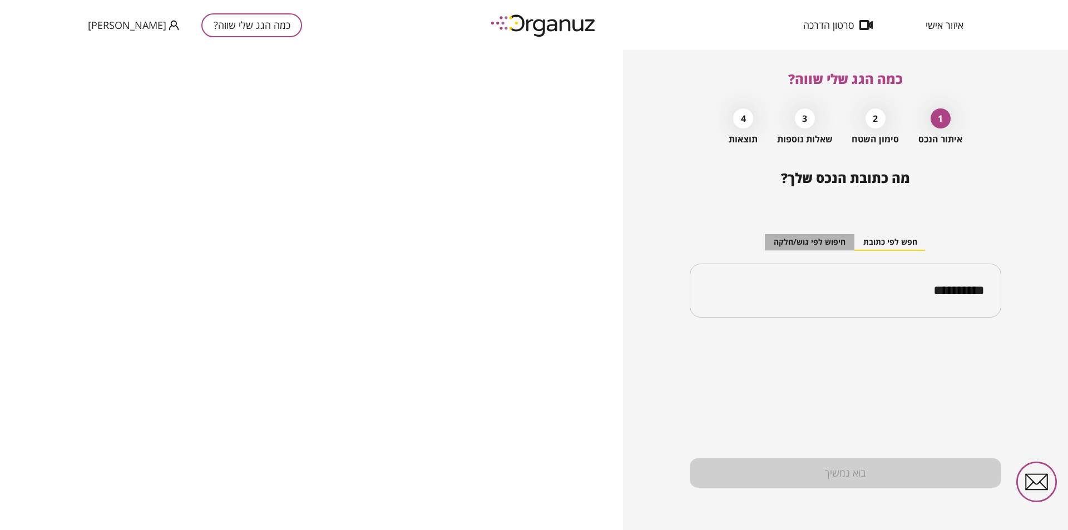
click at [796, 244] on button "חיפוש לפי גוש/חלקה" at bounding box center [810, 242] width 90 height 17
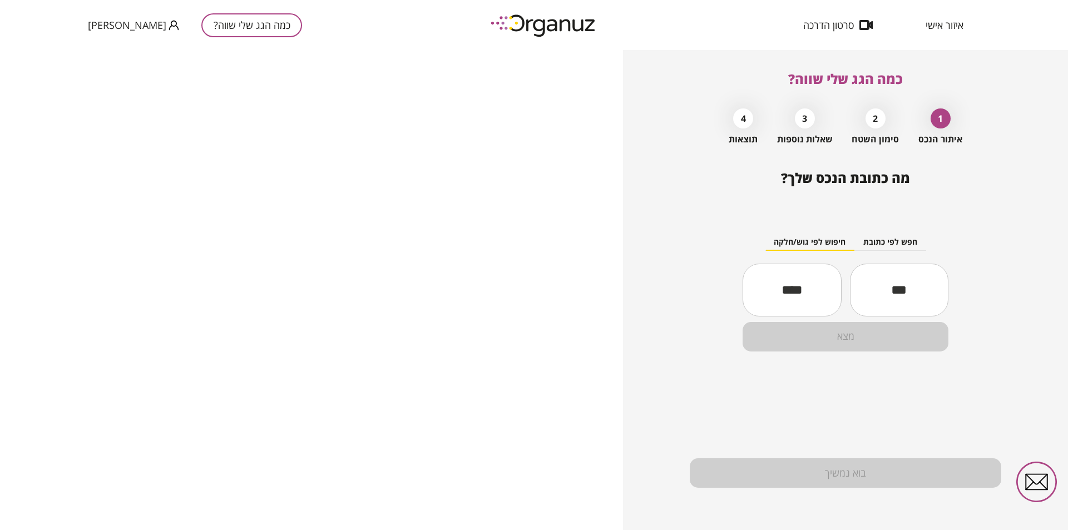
click at [898, 289] on input "text" at bounding box center [899, 290] width 98 height 38
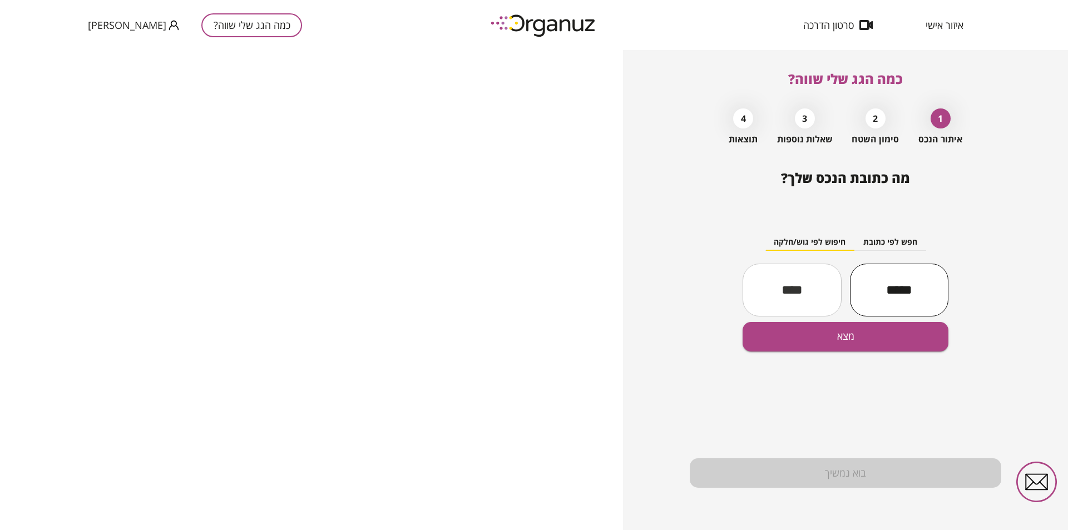
type input "*****"
click at [784, 287] on input "text" at bounding box center [791, 290] width 98 height 38
type input "**"
click at [816, 331] on button "מצא" at bounding box center [845, 336] width 206 height 29
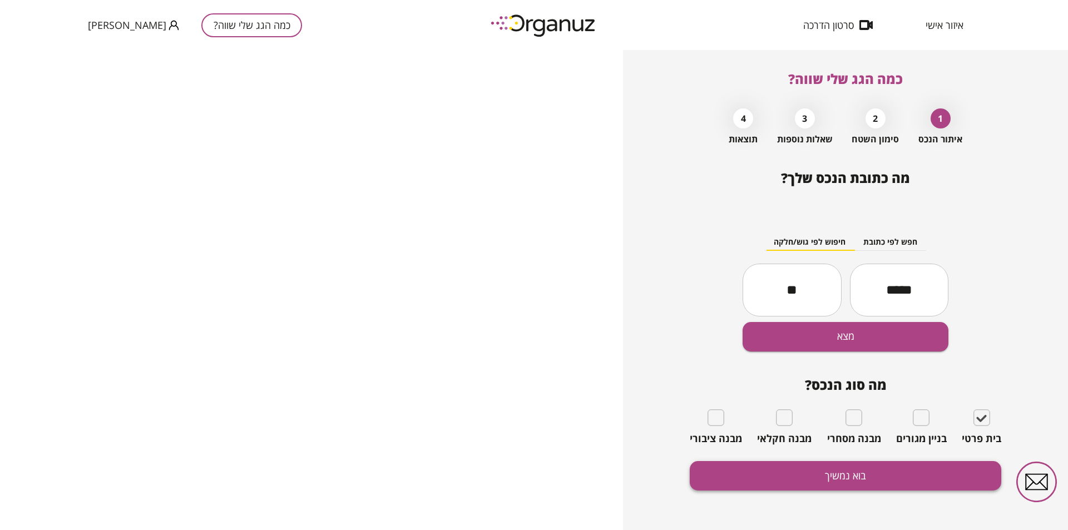
click at [877, 477] on button "בוא נמשיך" at bounding box center [845, 475] width 311 height 29
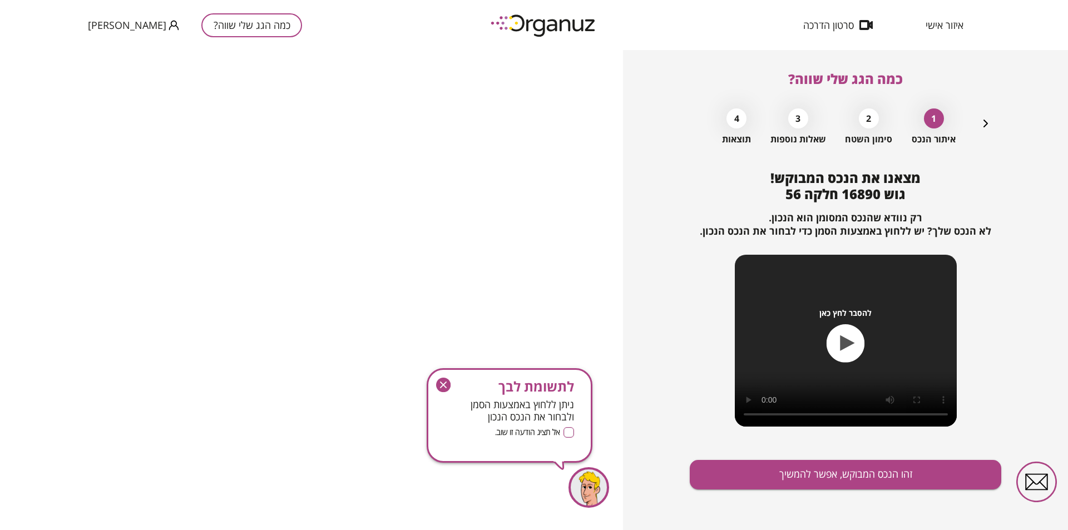
click at [442, 383] on icon "button" at bounding box center [443, 384] width 7 height 7
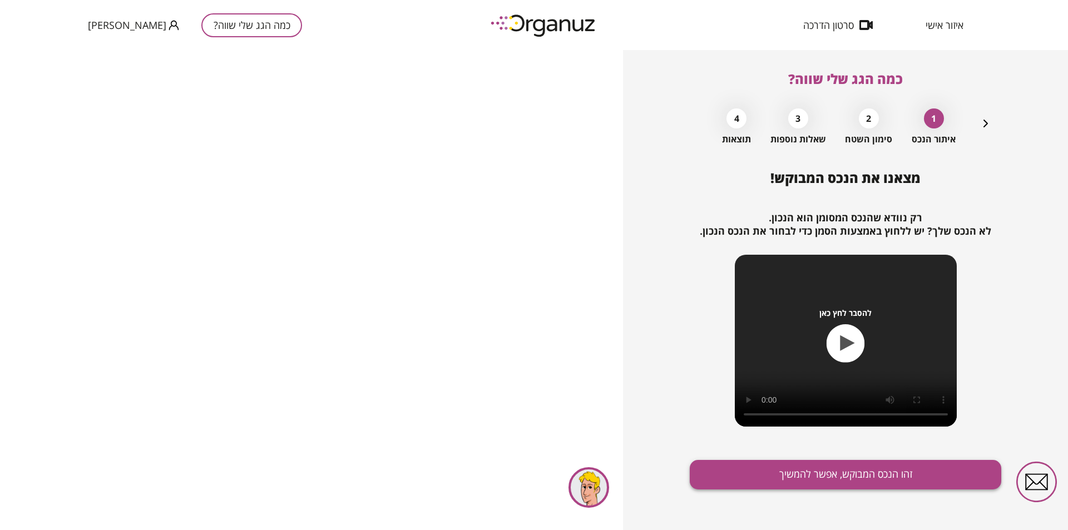
click at [868, 473] on button "זהו הנכס המבוקש, אפשר להמשיך" at bounding box center [845, 474] width 311 height 29
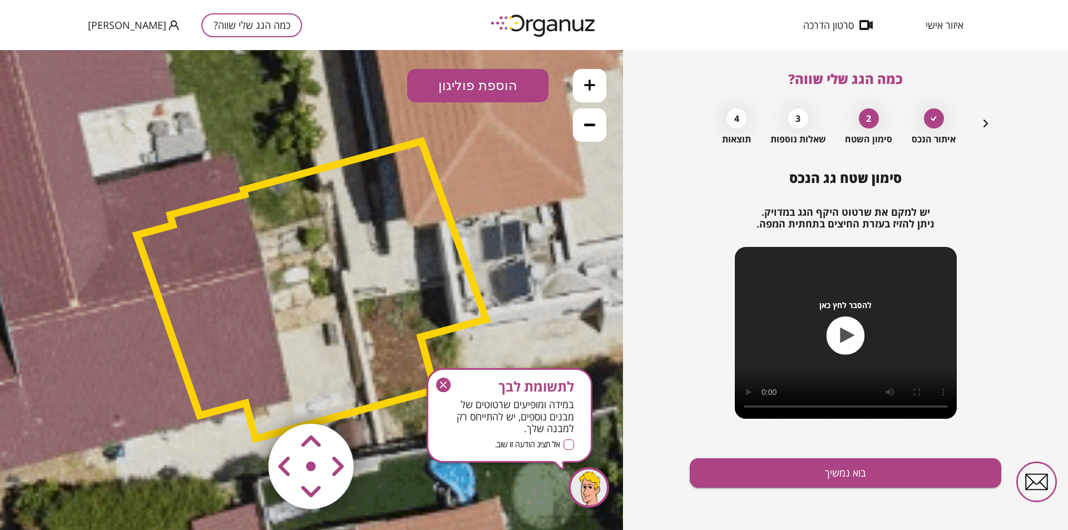
click at [594, 133] on button at bounding box center [589, 124] width 33 height 33
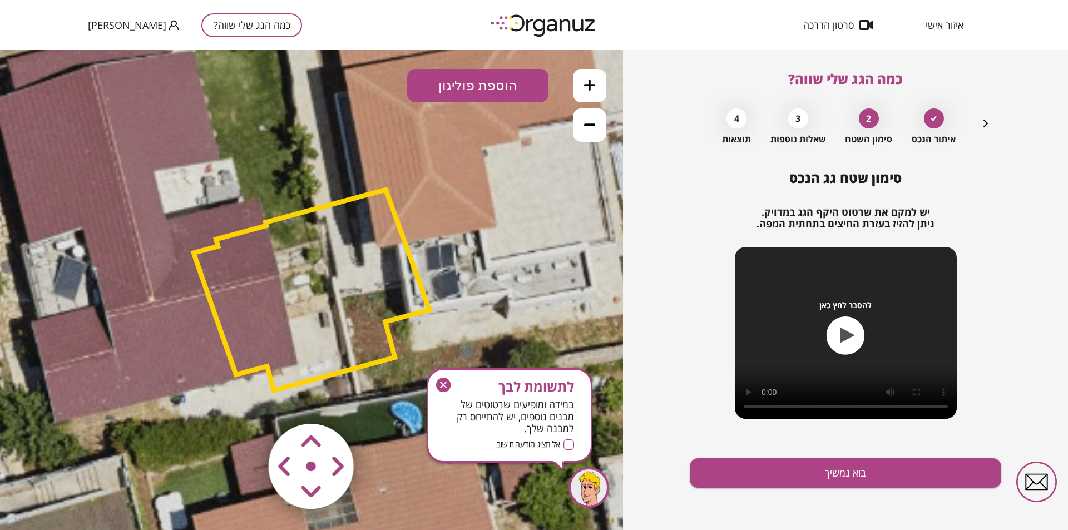
click at [593, 132] on button at bounding box center [589, 124] width 33 height 33
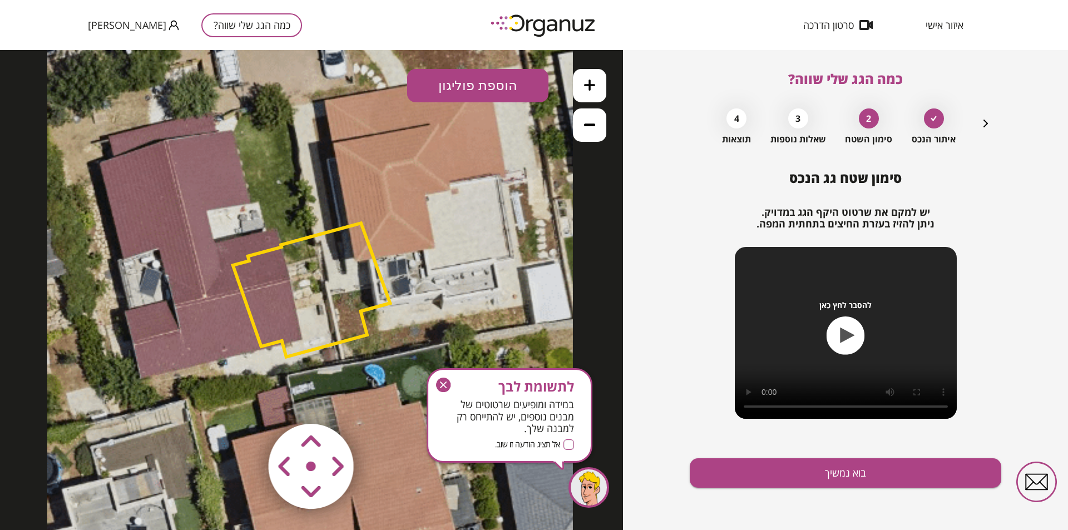
click at [592, 132] on button at bounding box center [589, 124] width 33 height 33
click at [592, 131] on button at bounding box center [589, 124] width 33 height 33
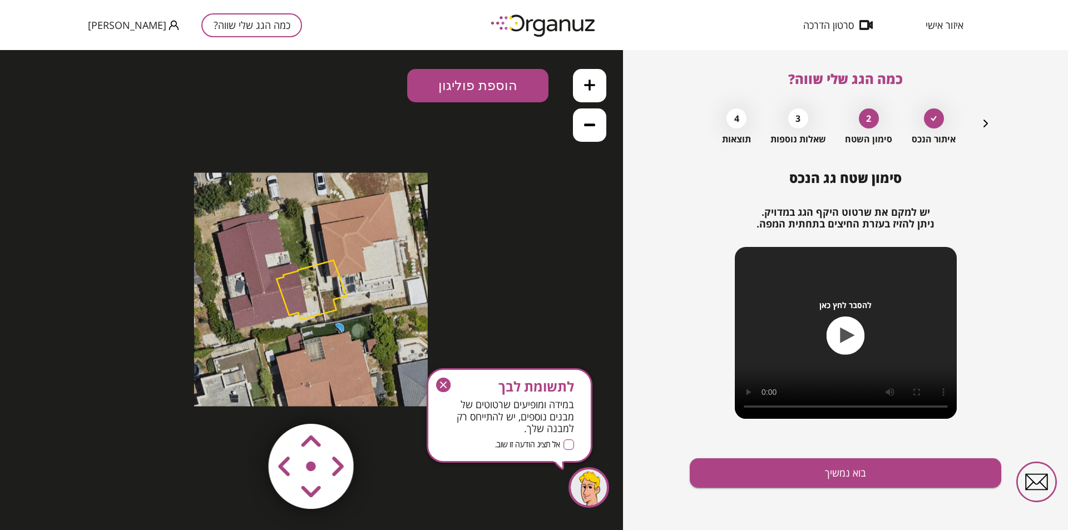
click at [442, 385] on icon "button" at bounding box center [443, 385] width 14 height 14
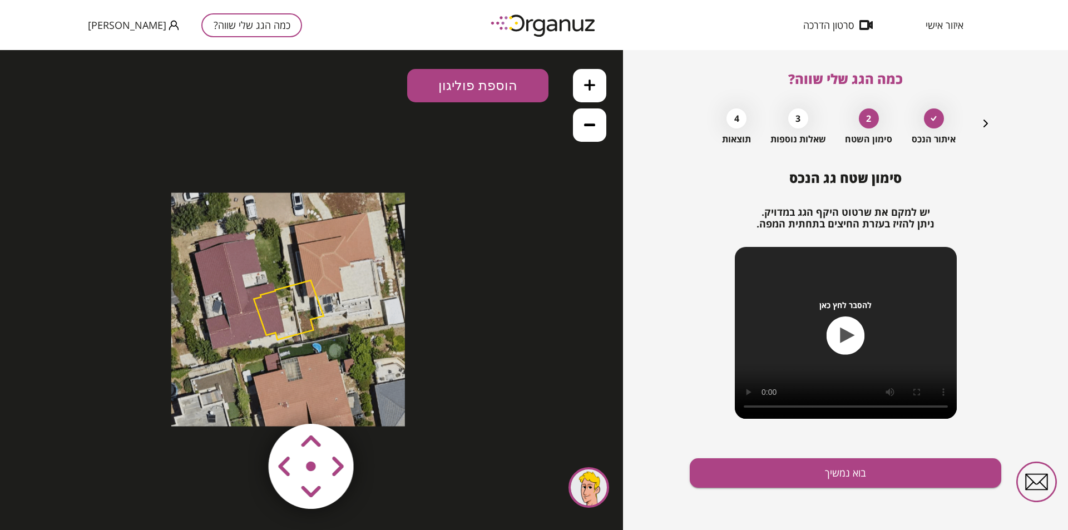
drag, startPoint x: 323, startPoint y: 255, endPoint x: 307, endPoint y: 275, distance: 25.7
click at [307, 275] on icon at bounding box center [288, 310] width 234 height 234
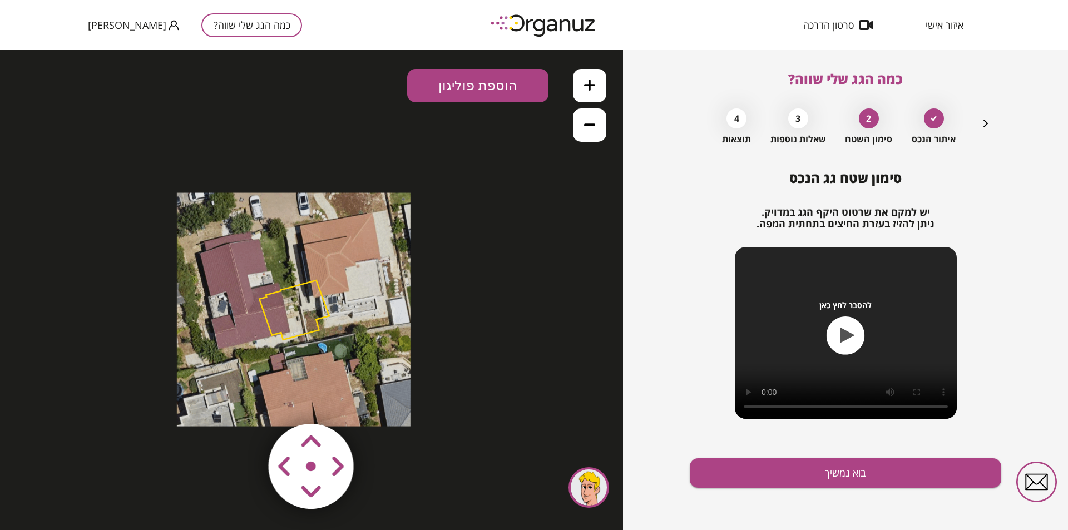
click at [584, 488] on div at bounding box center [588, 487] width 41 height 41
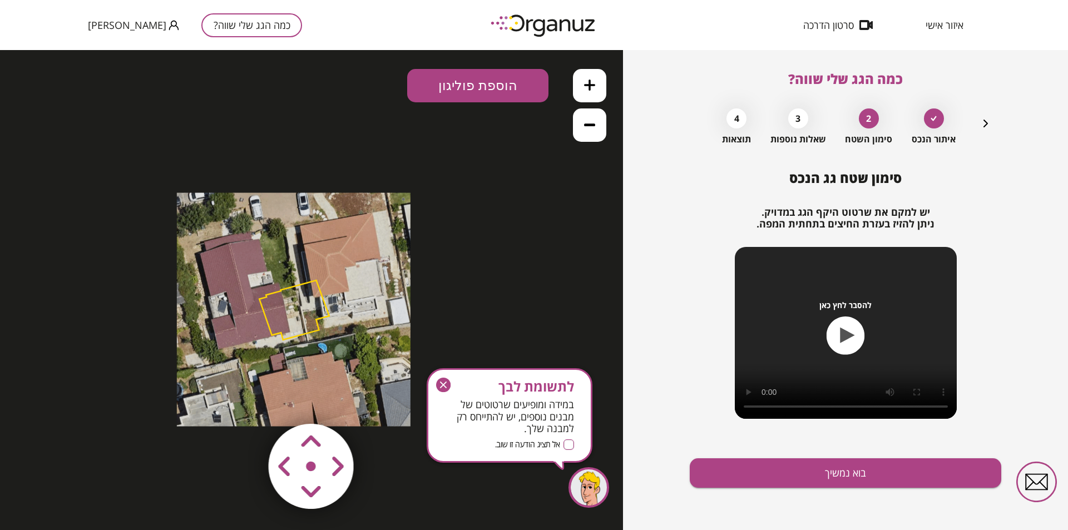
click at [444, 385] on icon "button" at bounding box center [443, 384] width 7 height 7
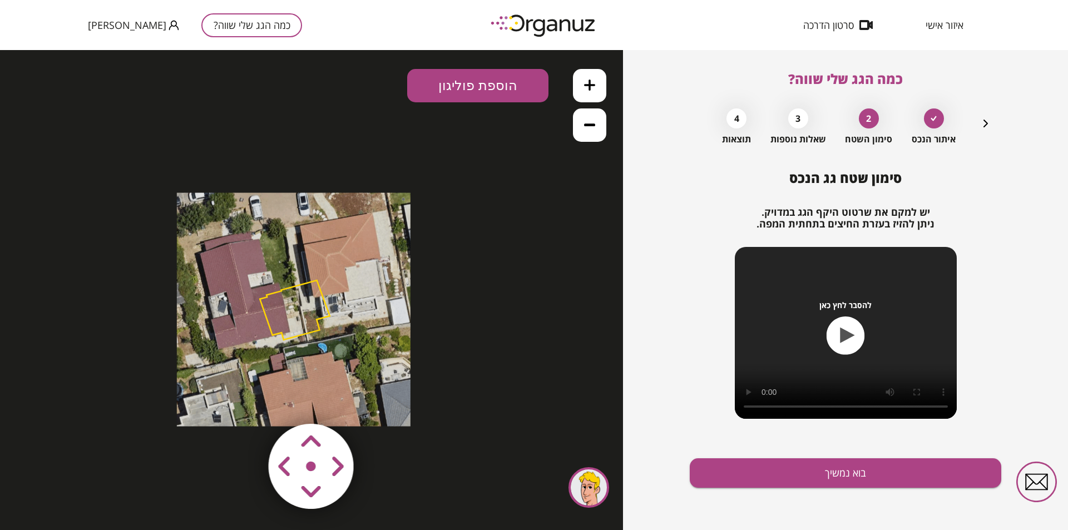
click at [245, 400] on area at bounding box center [245, 400] width 0 height 0
drag, startPoint x: 339, startPoint y: 481, endPoint x: 339, endPoint y: 462, distance: 18.9
click at [245, 400] on area at bounding box center [245, 400] width 0 height 0
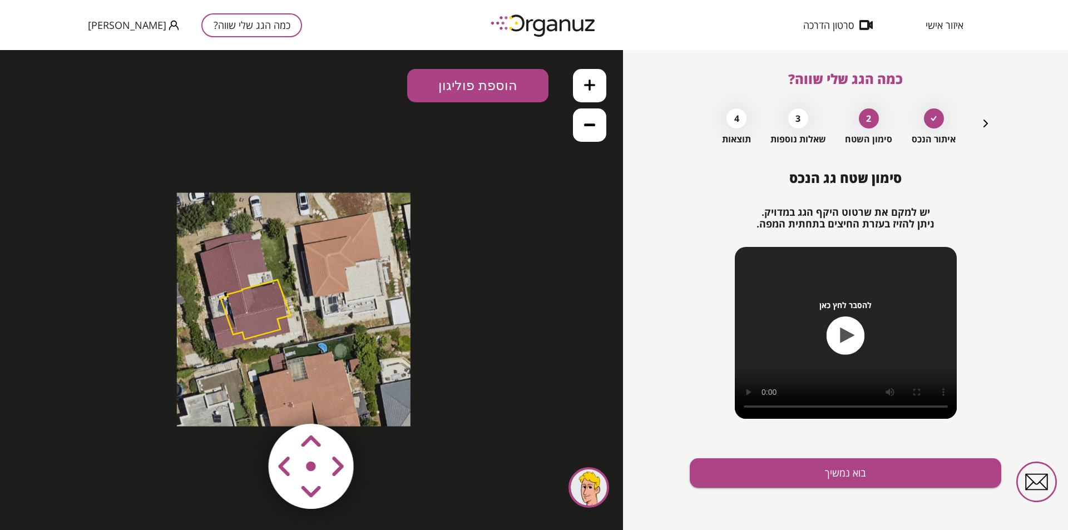
drag, startPoint x: 331, startPoint y: 438, endPoint x: 319, endPoint y: 494, distance: 57.9
click at [378, 400] on map at bounding box center [378, 400] width 0 height 0
click at [986, 121] on icon "button" at bounding box center [985, 123] width 13 height 13
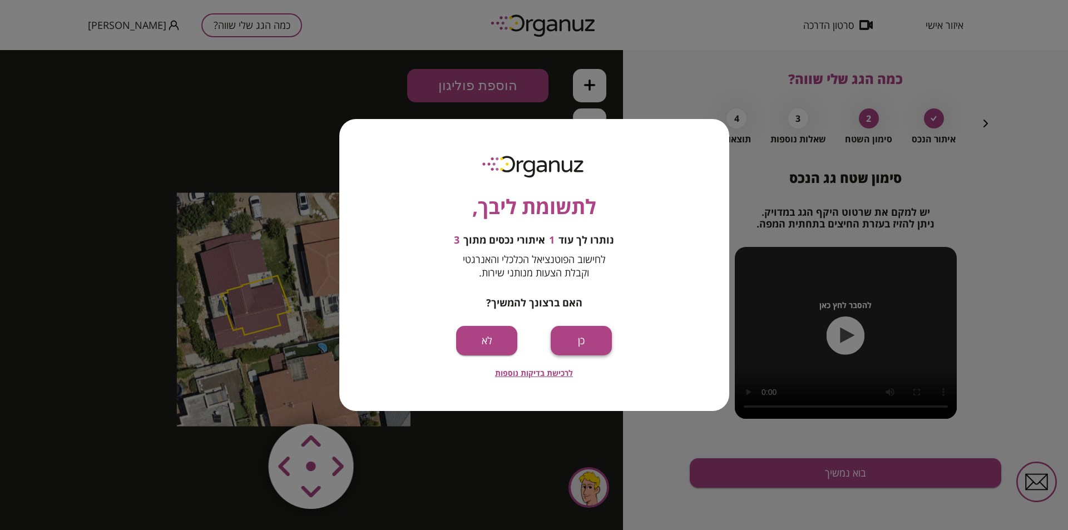
click at [583, 335] on button "כן" at bounding box center [580, 340] width 61 height 29
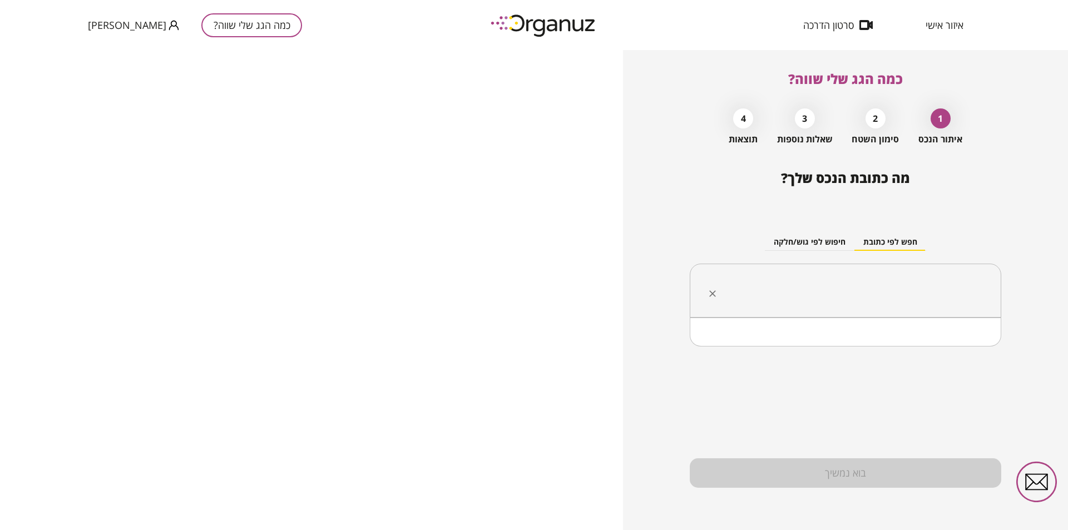
click at [928, 290] on input "text" at bounding box center [849, 291] width 276 height 28
type input "*"
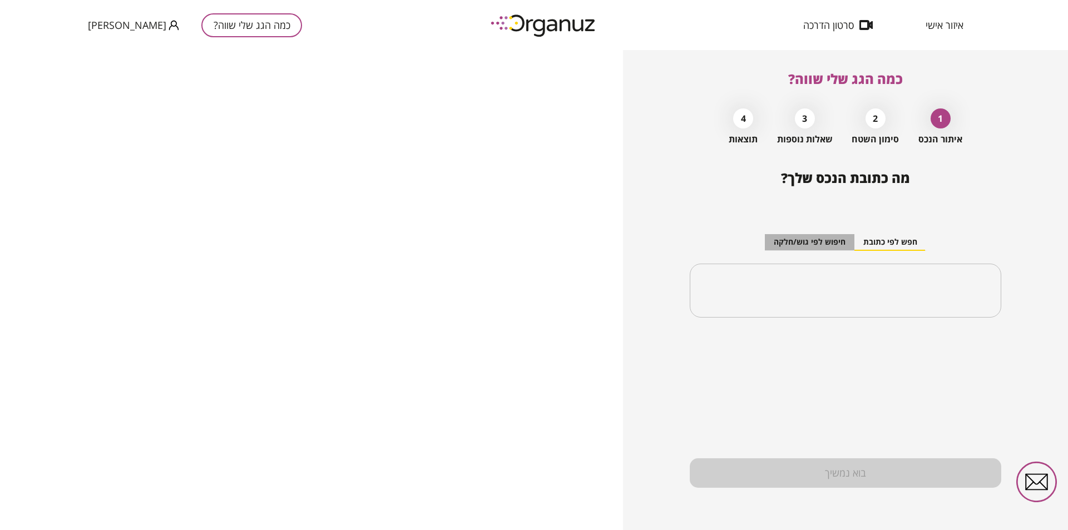
click at [820, 240] on button "חיפוש לפי גוש/חלקה" at bounding box center [810, 242] width 90 height 17
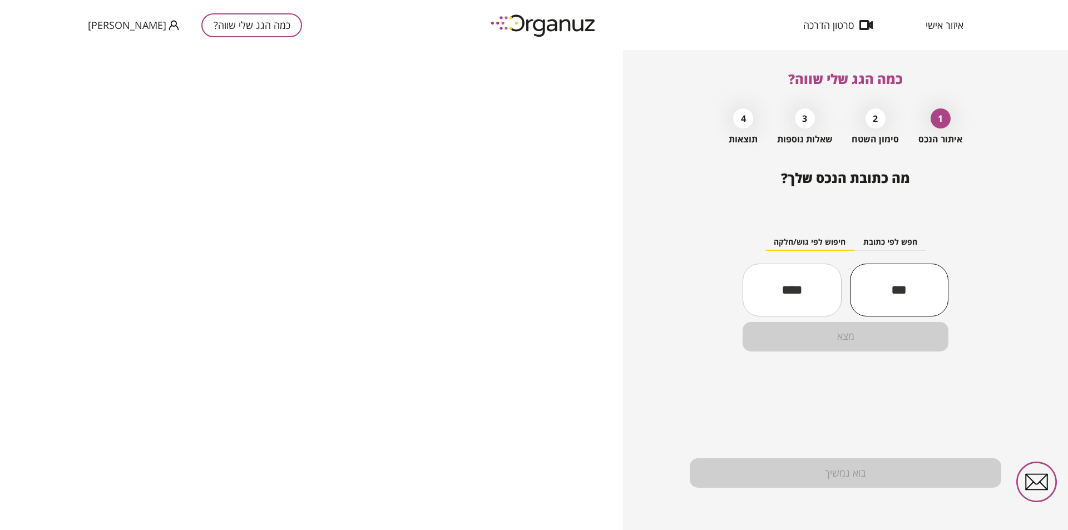
click at [892, 296] on input "text" at bounding box center [899, 290] width 98 height 38
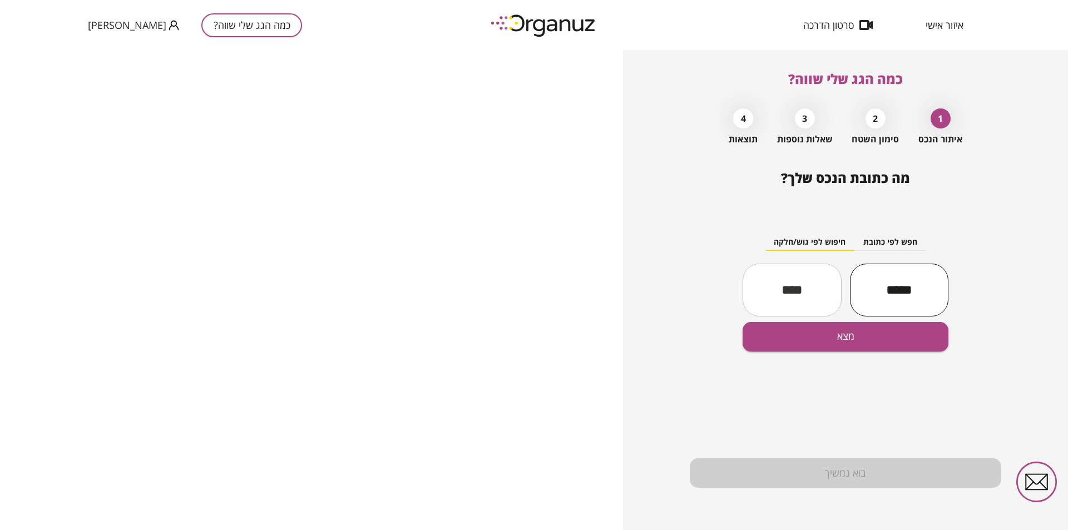
type input "*****"
click at [797, 292] on input "text" at bounding box center [791, 290] width 98 height 38
type input "**"
click at [855, 334] on button "מצא" at bounding box center [845, 336] width 206 height 29
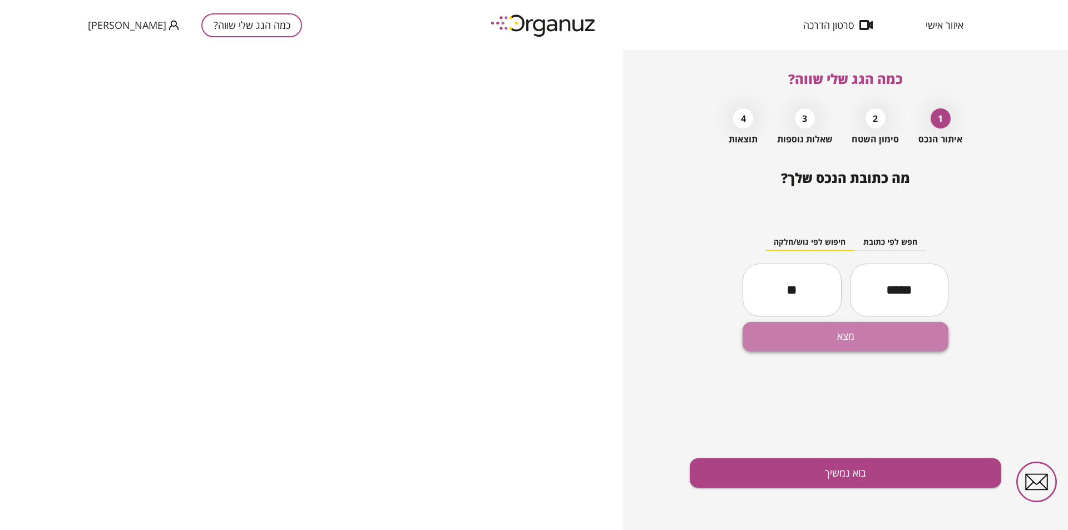
click at [856, 339] on button "מצא" at bounding box center [845, 336] width 206 height 29
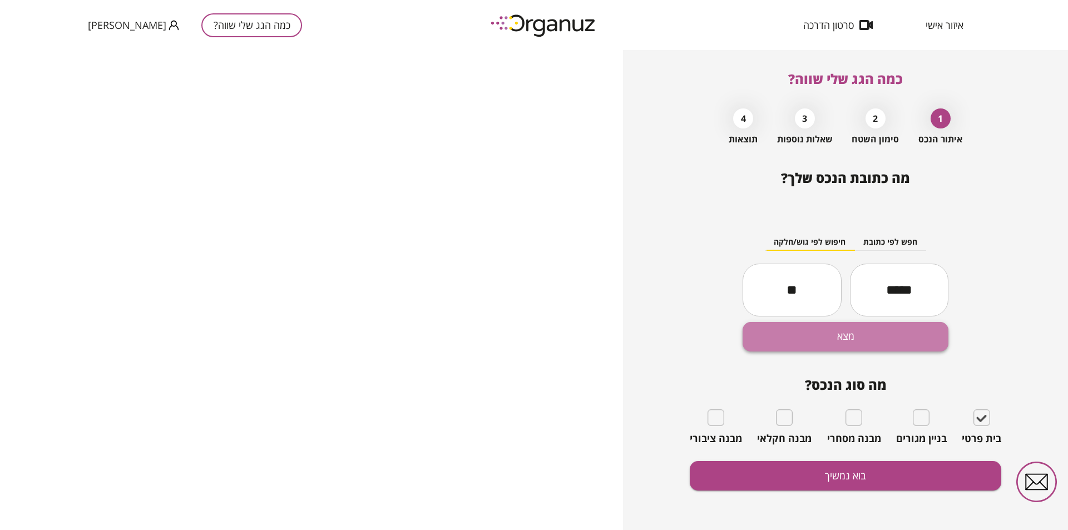
click at [872, 334] on button "מצא" at bounding box center [845, 336] width 206 height 29
click at [869, 340] on button "מצא" at bounding box center [845, 336] width 206 height 29
click at [869, 339] on button "מצא" at bounding box center [845, 336] width 206 height 29
click at [869, 338] on button "מצא" at bounding box center [845, 336] width 206 height 29
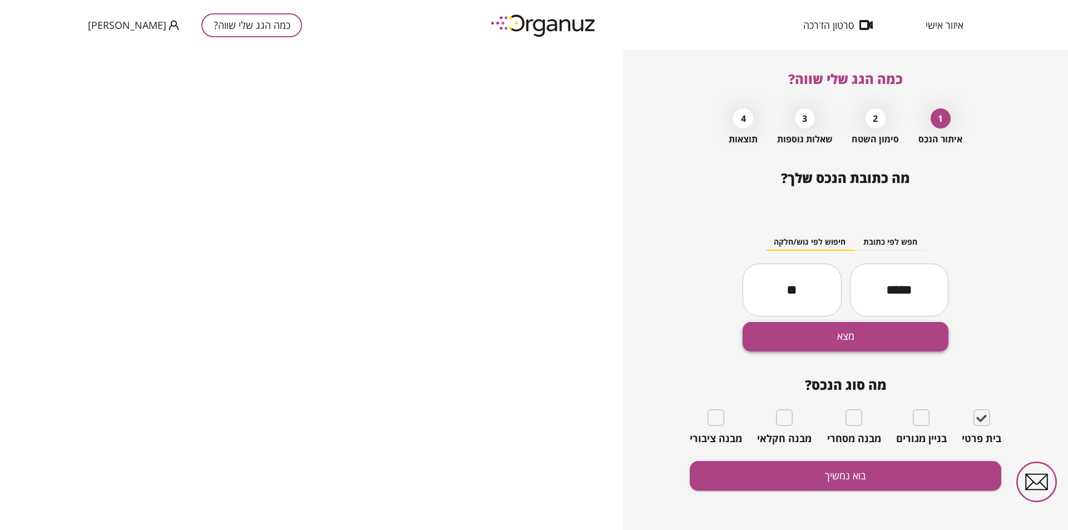
click at [869, 336] on button "מצא" at bounding box center [845, 336] width 206 height 29
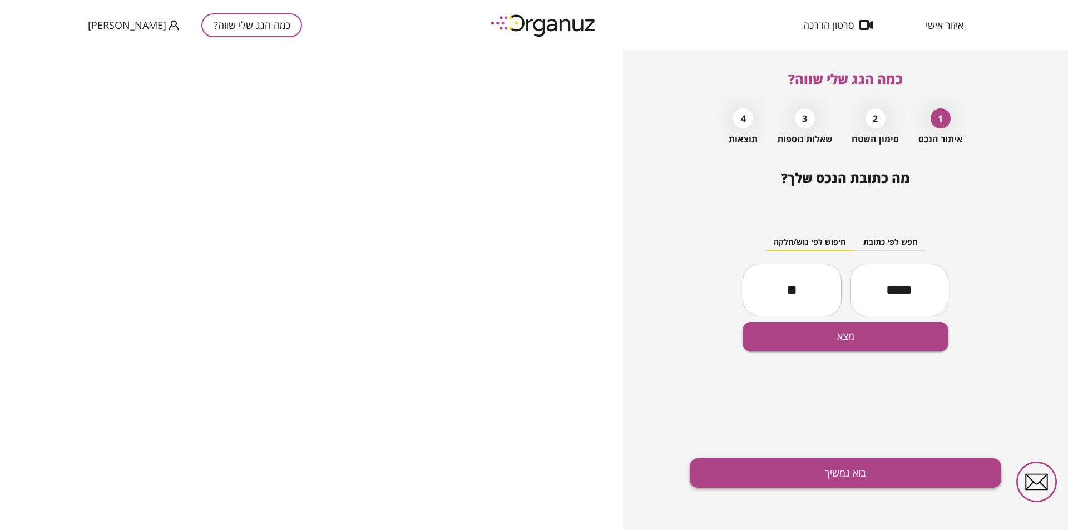
click at [888, 469] on button "בוא נמשיך" at bounding box center [845, 472] width 311 height 29
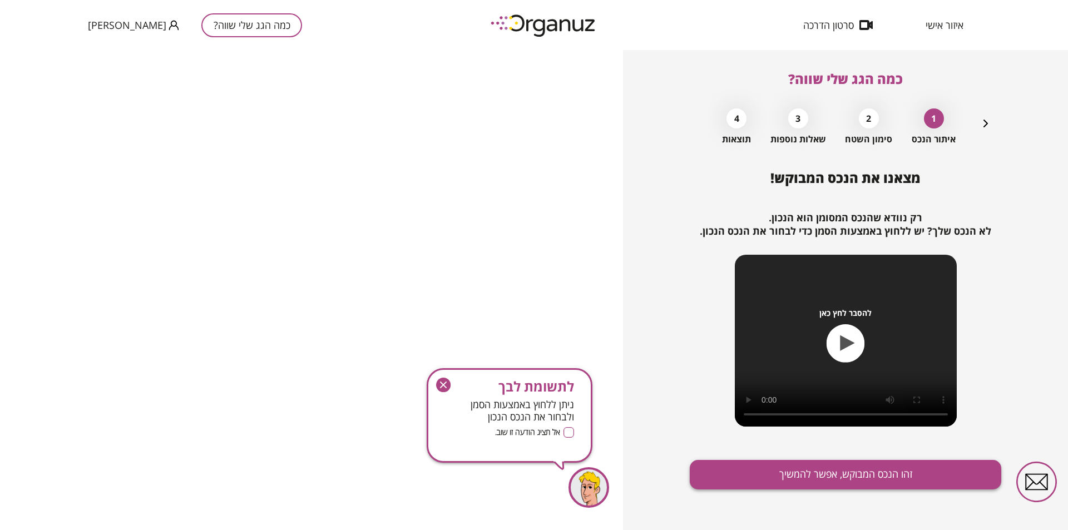
click at [862, 468] on button "זהו הנכס המבוקש, אפשר להמשיך" at bounding box center [845, 474] width 311 height 29
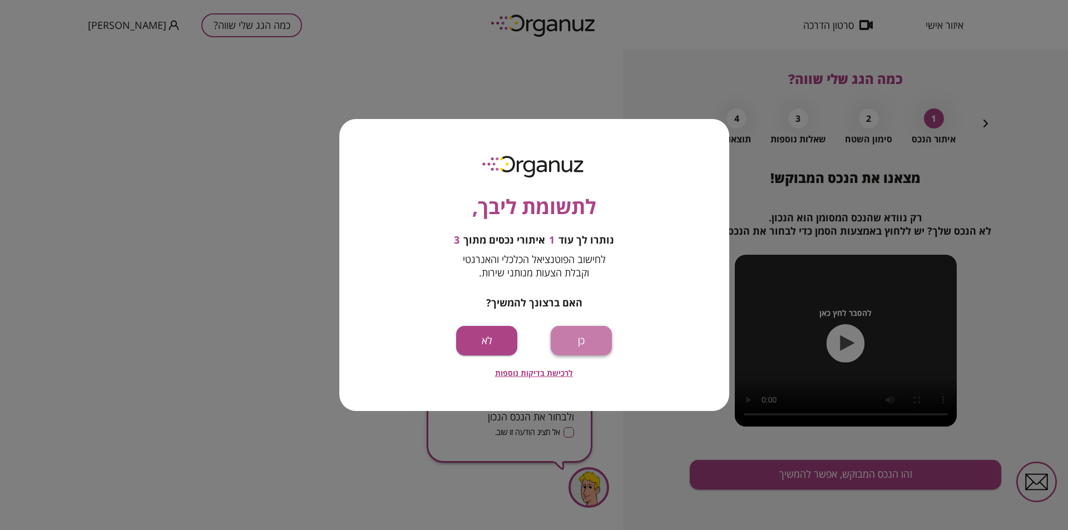
click at [576, 334] on button "כן" at bounding box center [580, 340] width 61 height 29
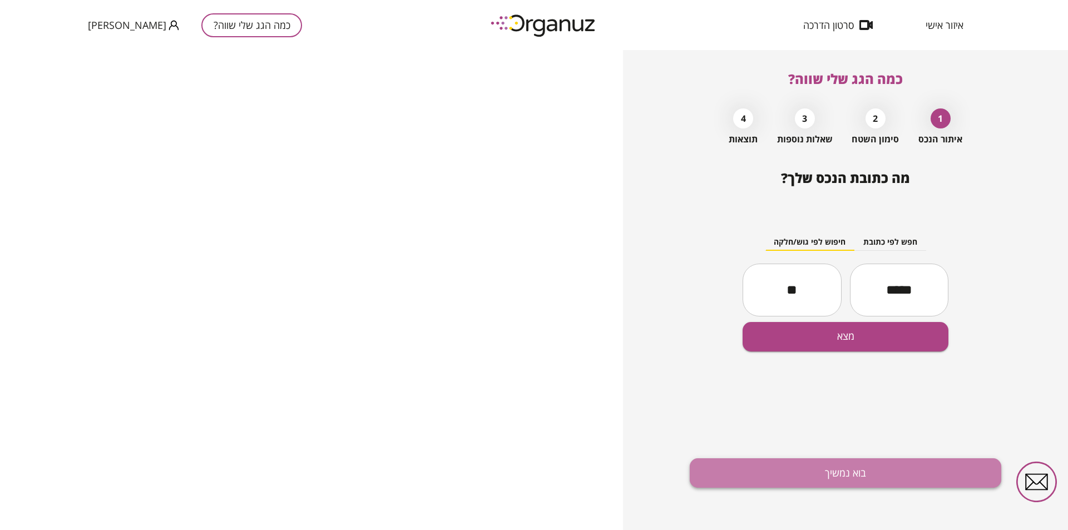
click at [837, 465] on button "בוא נמשיך" at bounding box center [845, 472] width 311 height 29
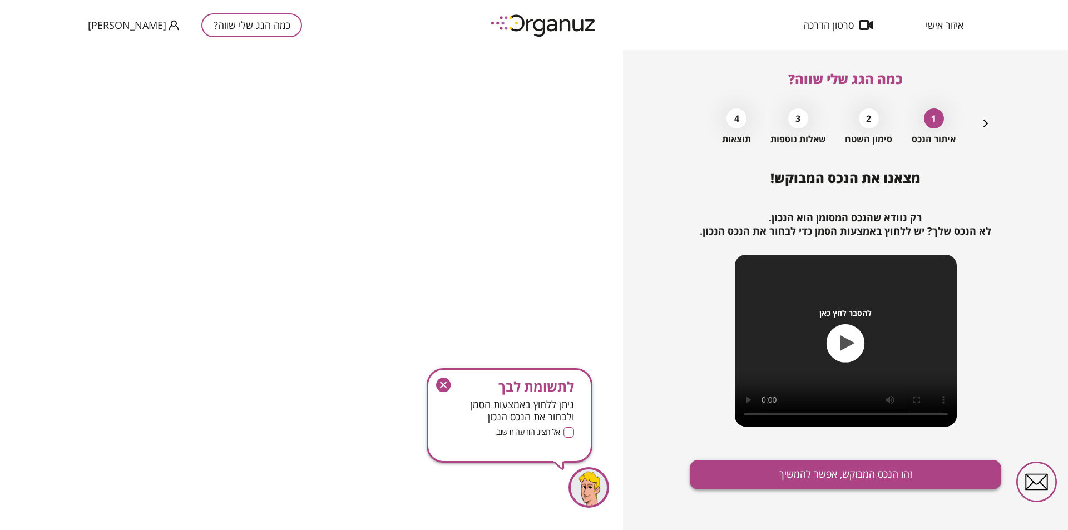
click at [885, 474] on button "זהו הנכס המבוקש, אפשר להמשיך" at bounding box center [845, 474] width 311 height 29
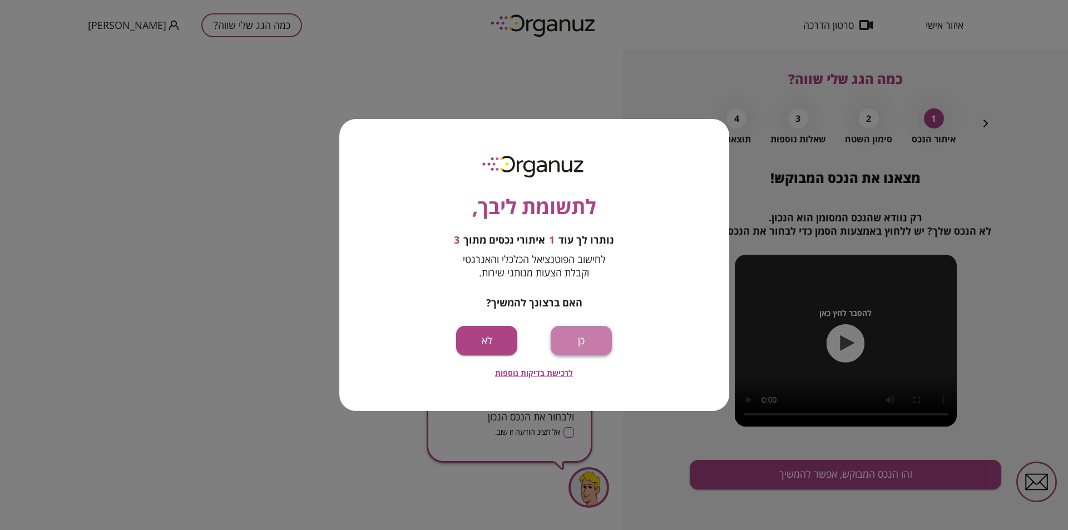
click at [589, 339] on button "כן" at bounding box center [580, 340] width 61 height 29
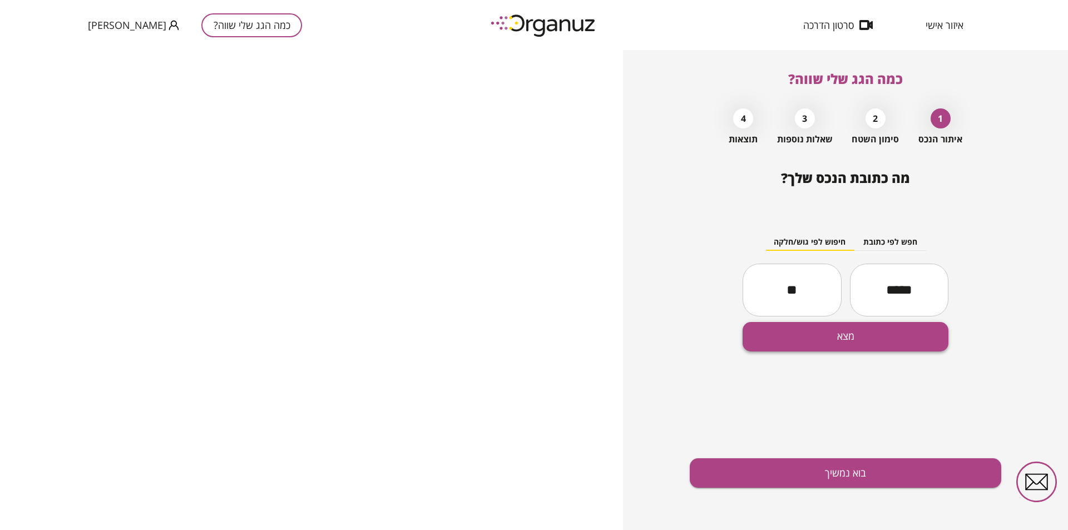
click at [847, 334] on button "מצא" at bounding box center [845, 336] width 206 height 29
click at [872, 465] on button "בוא נמשיך" at bounding box center [845, 472] width 311 height 29
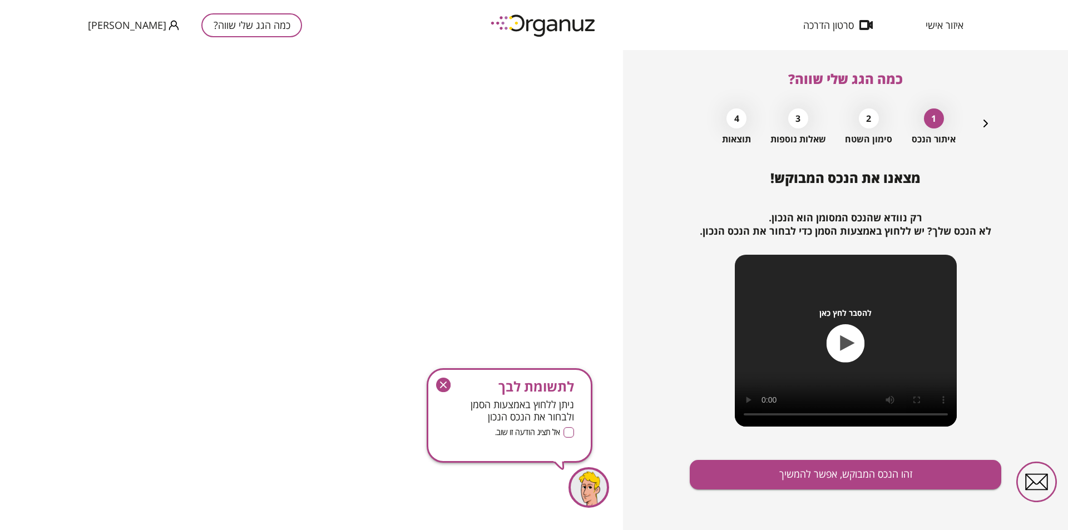
click at [444, 385] on icon "button" at bounding box center [443, 384] width 7 height 7
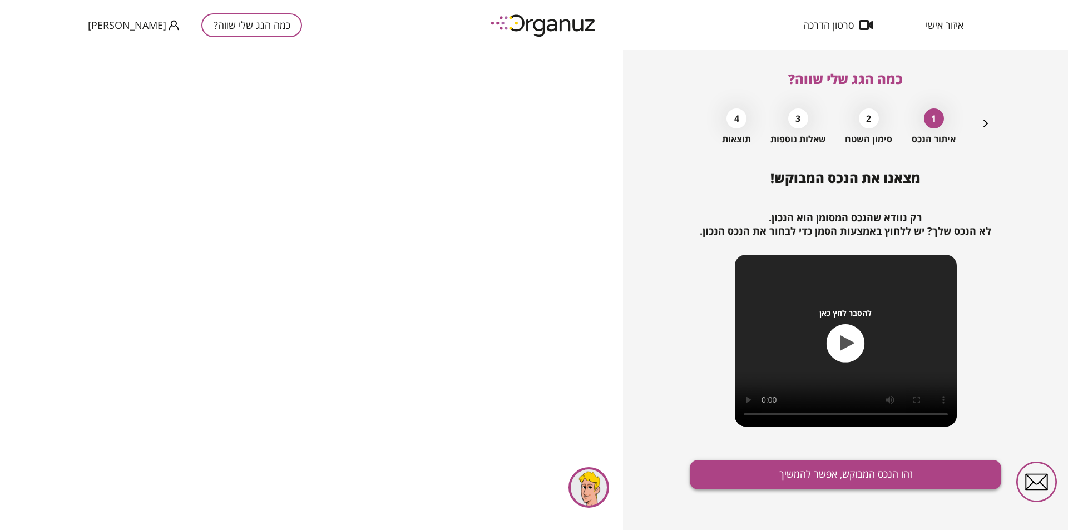
click at [869, 473] on button "זהו הנכס המבוקש, אפשר להמשיך" at bounding box center [845, 474] width 311 height 29
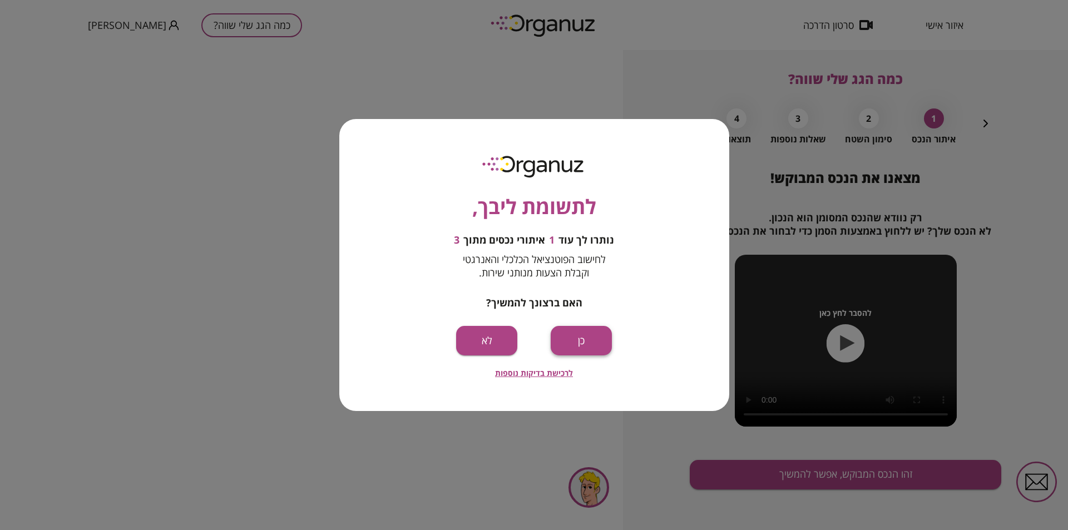
click at [592, 341] on button "כן" at bounding box center [580, 340] width 61 height 29
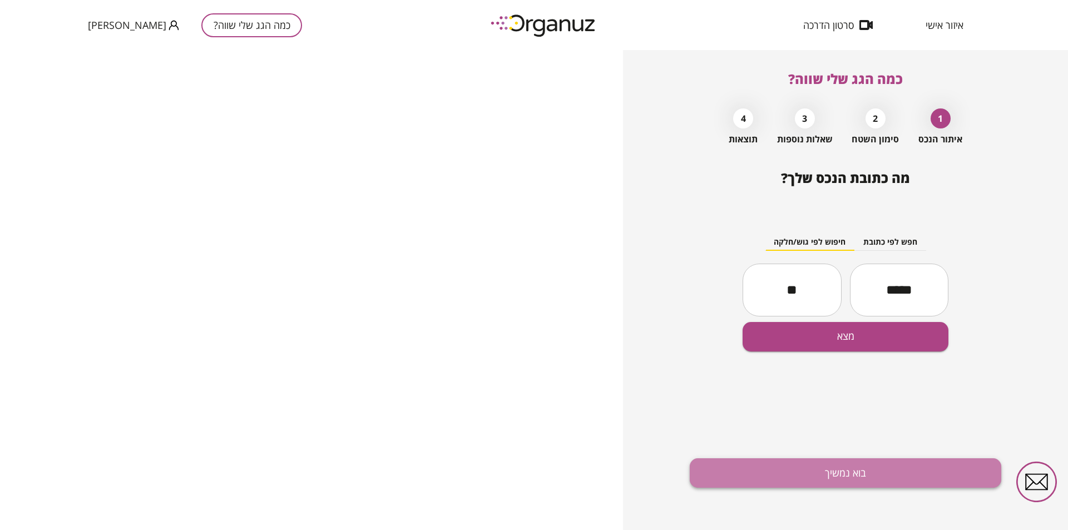
click at [872, 474] on button "בוא נמשיך" at bounding box center [845, 472] width 311 height 29
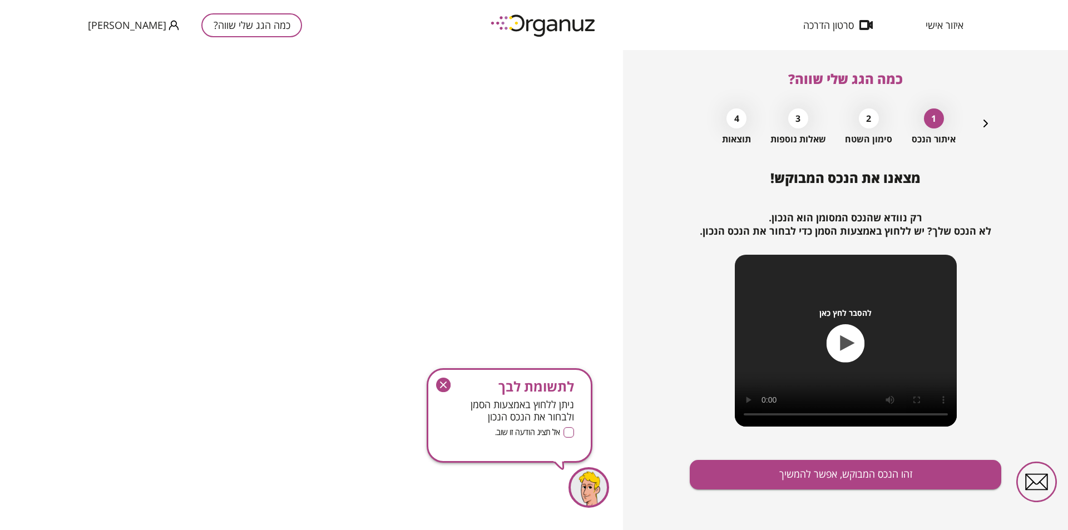
click at [869, 117] on div "2" at bounding box center [869, 118] width 20 height 20
click at [443, 384] on icon "button" at bounding box center [443, 384] width 7 height 7
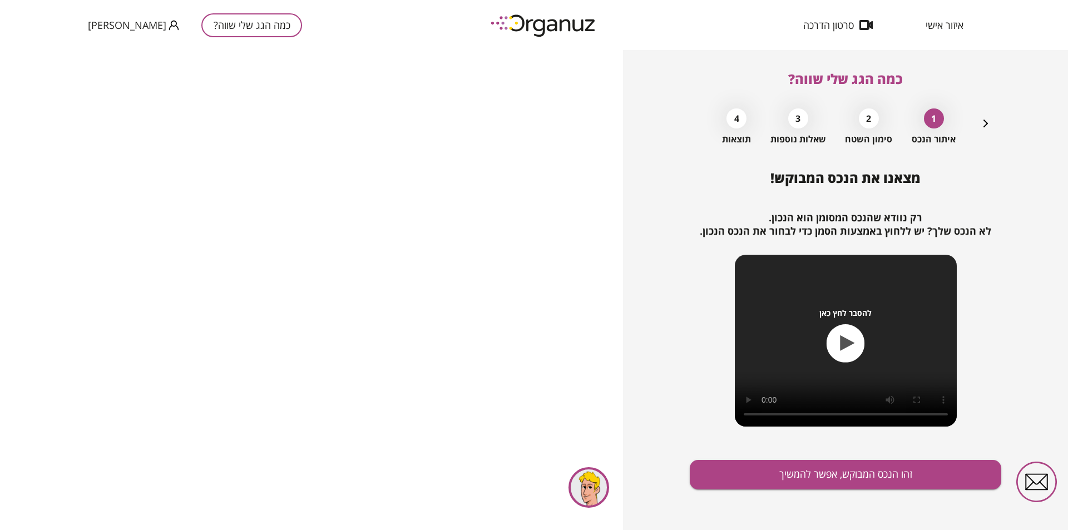
click at [847, 338] on icon "button" at bounding box center [845, 343] width 38 height 38
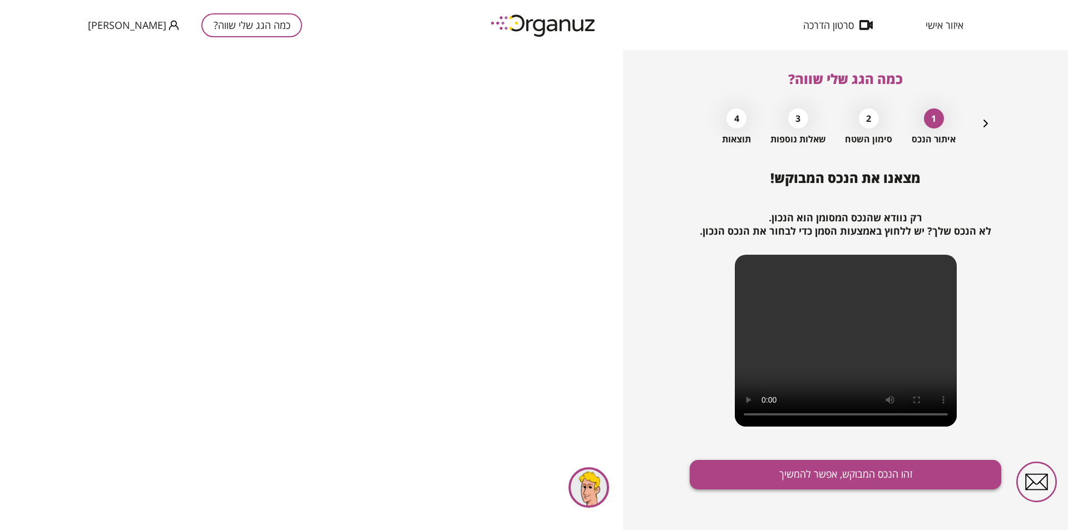
click at [868, 468] on button "זהו הנכס המבוקש, אפשר להמשיך" at bounding box center [845, 474] width 311 height 29
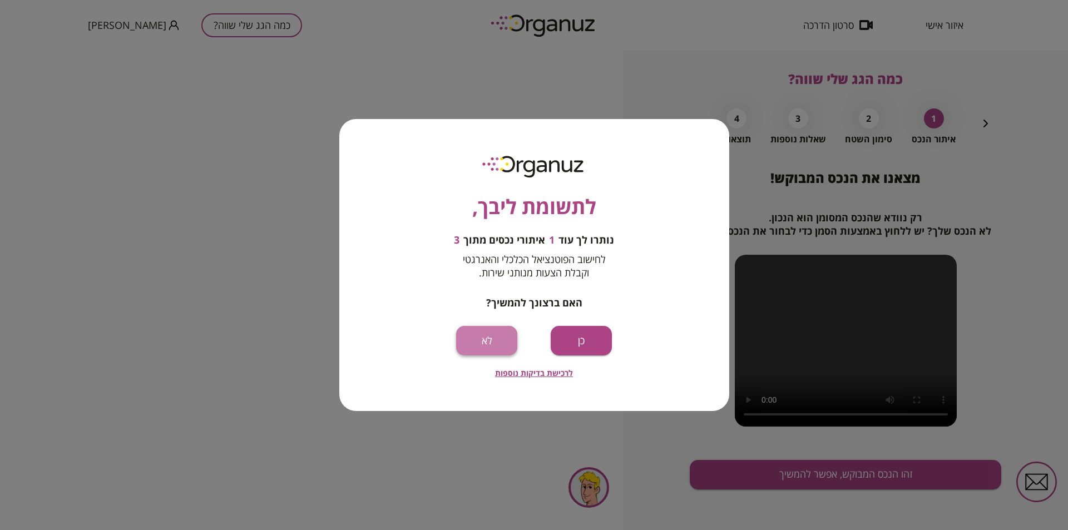
click at [489, 337] on button "לא" at bounding box center [486, 340] width 61 height 29
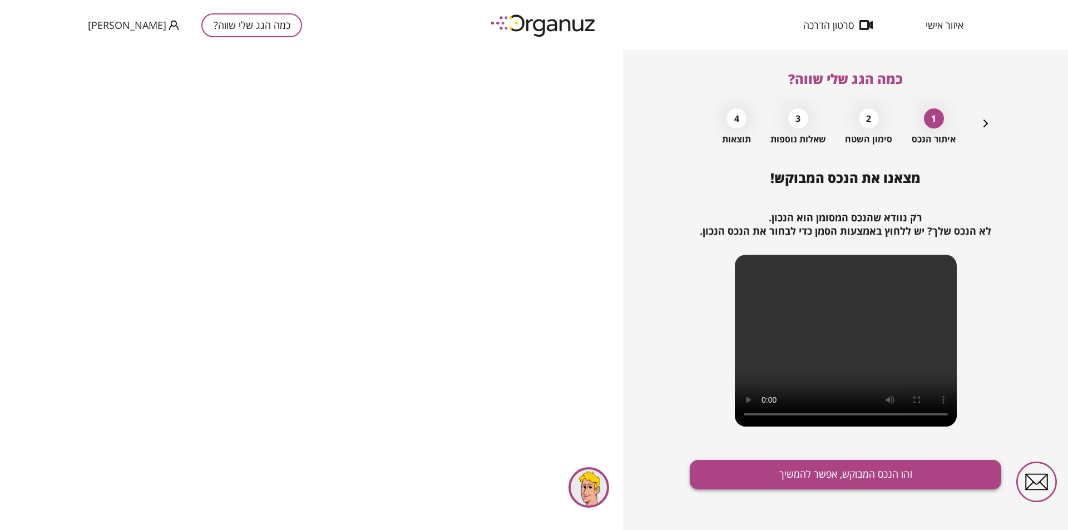
click at [792, 473] on button "זהו הנכס המבוקש, אפשר להמשיך" at bounding box center [845, 474] width 311 height 29
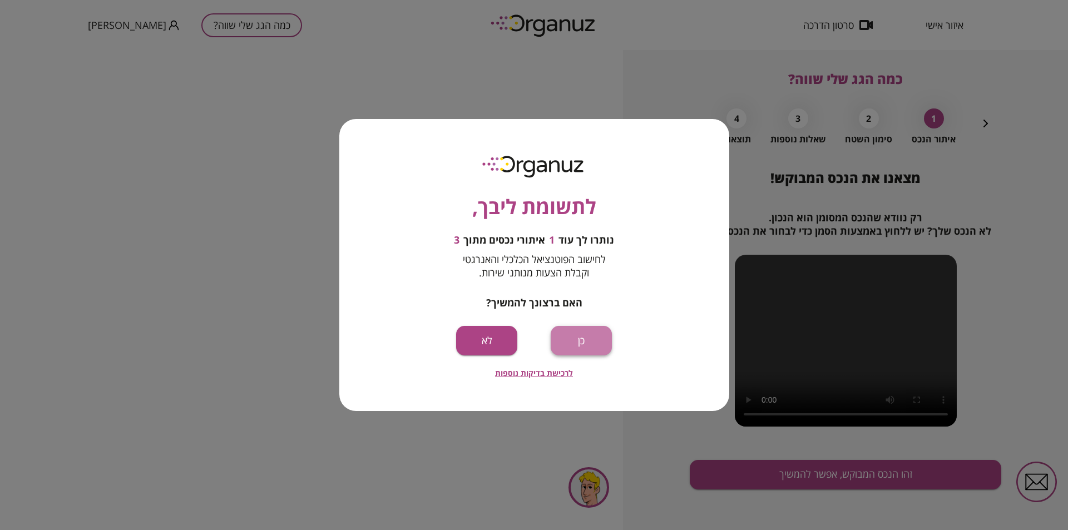
click at [580, 337] on button "כן" at bounding box center [580, 340] width 61 height 29
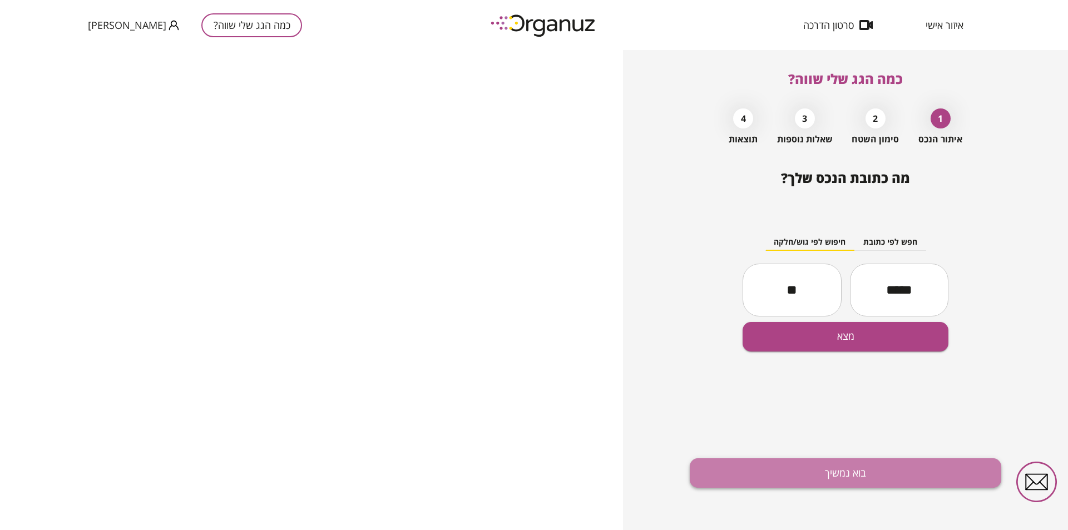
click at [861, 478] on button "בוא נמשיך" at bounding box center [845, 472] width 311 height 29
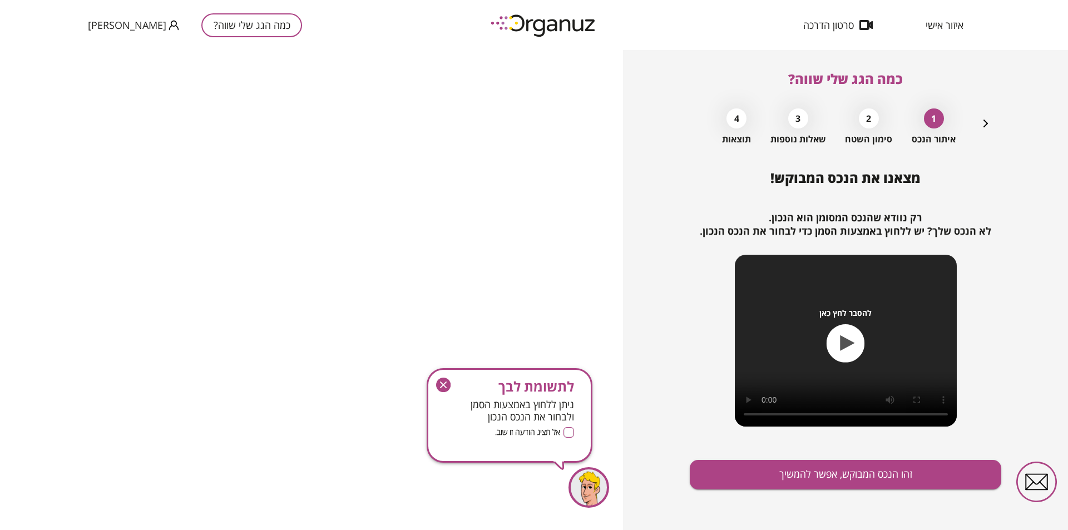
click at [447, 379] on icon "button" at bounding box center [443, 385] width 15 height 15
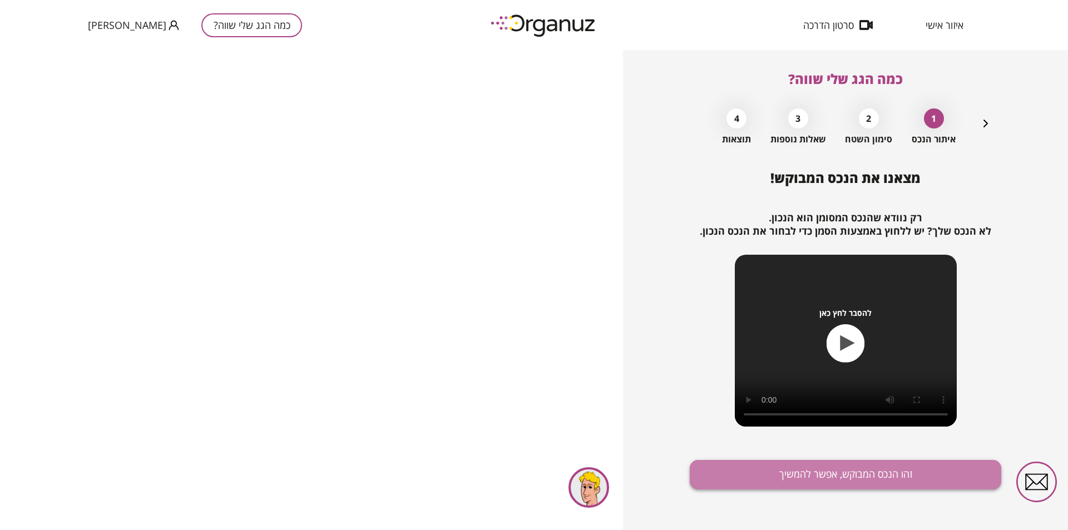
click at [901, 482] on button "זהו הנכס המבוקש, אפשר להמשיך" at bounding box center [845, 474] width 311 height 29
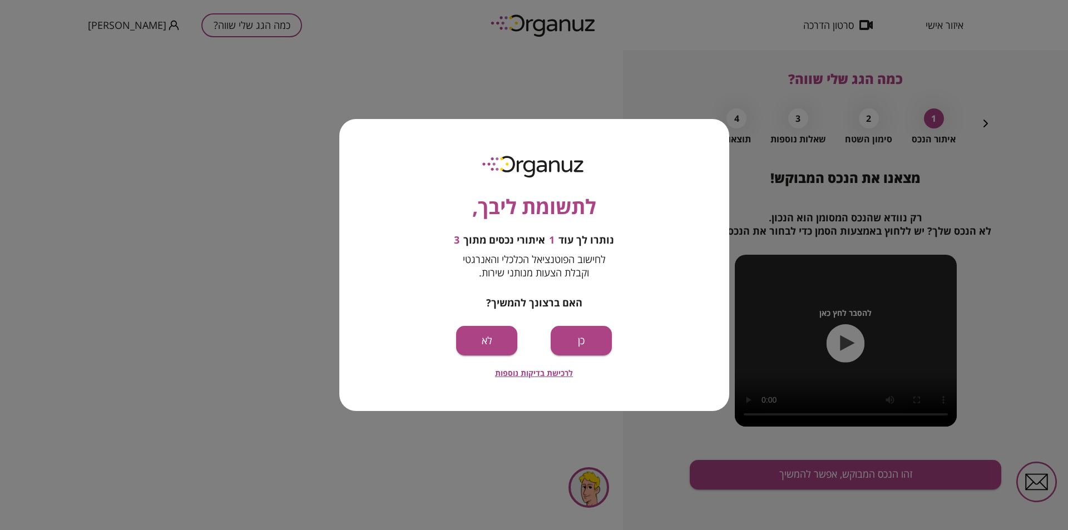
click at [583, 347] on button "כן" at bounding box center [580, 340] width 61 height 29
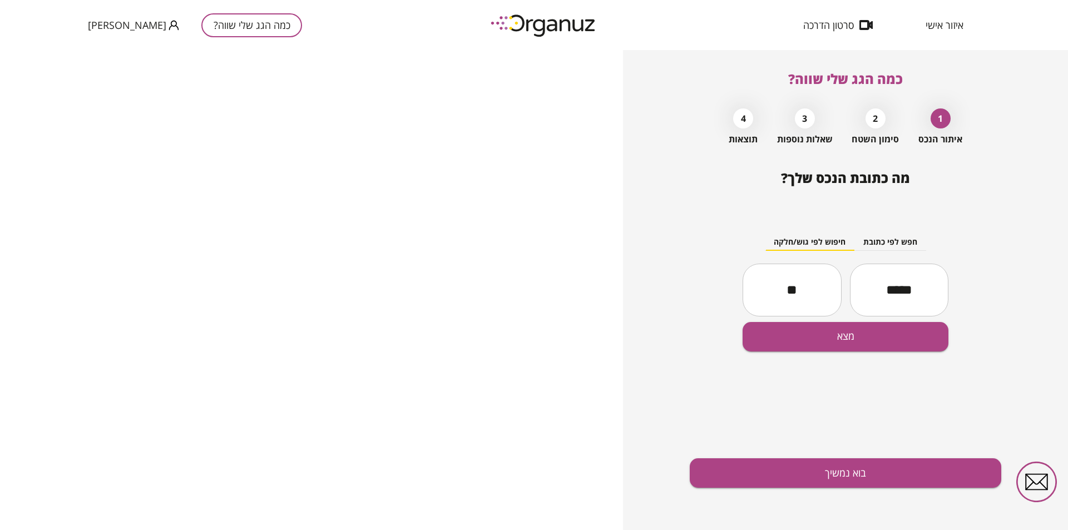
click at [223, 27] on button "כמה הגג שלי שווה?" at bounding box center [251, 25] width 101 height 24
click at [201, 27] on button "כמה הגג שלי שווה?" at bounding box center [251, 25] width 101 height 24
click at [896, 238] on button "חפש לפי כתובת" at bounding box center [890, 242] width 72 height 17
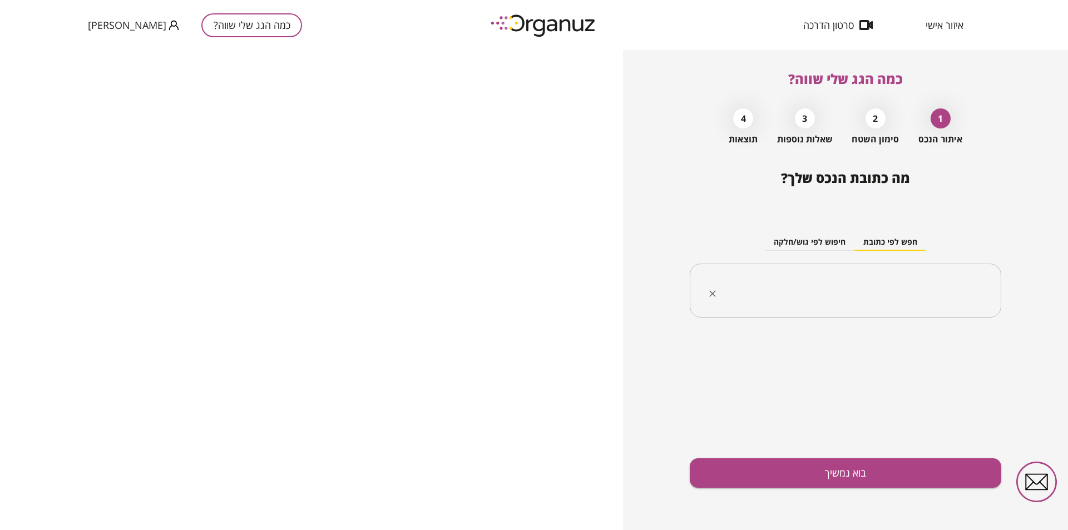
click at [901, 287] on input "text" at bounding box center [849, 291] width 276 height 28
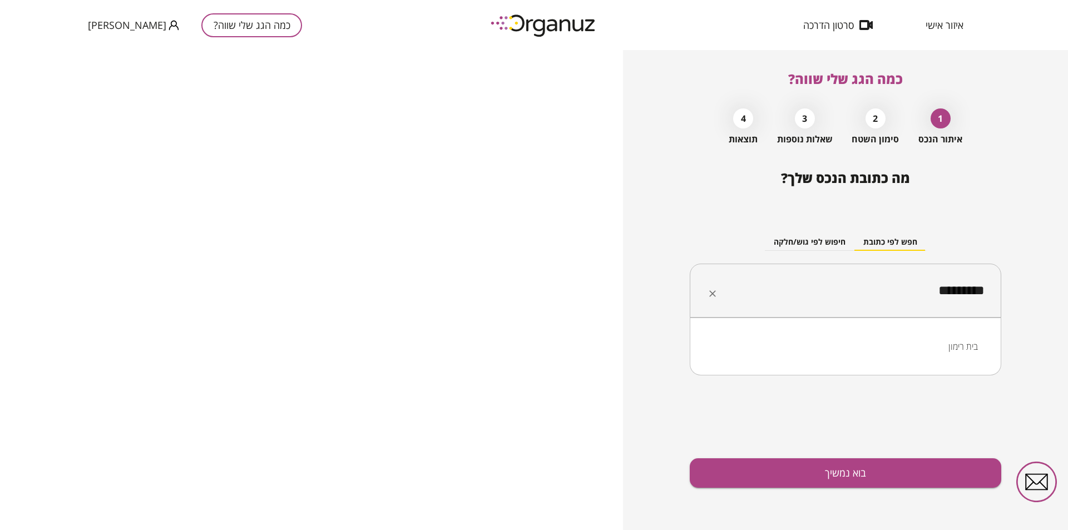
click at [950, 340] on li "בית רימון" at bounding box center [845, 346] width 282 height 20
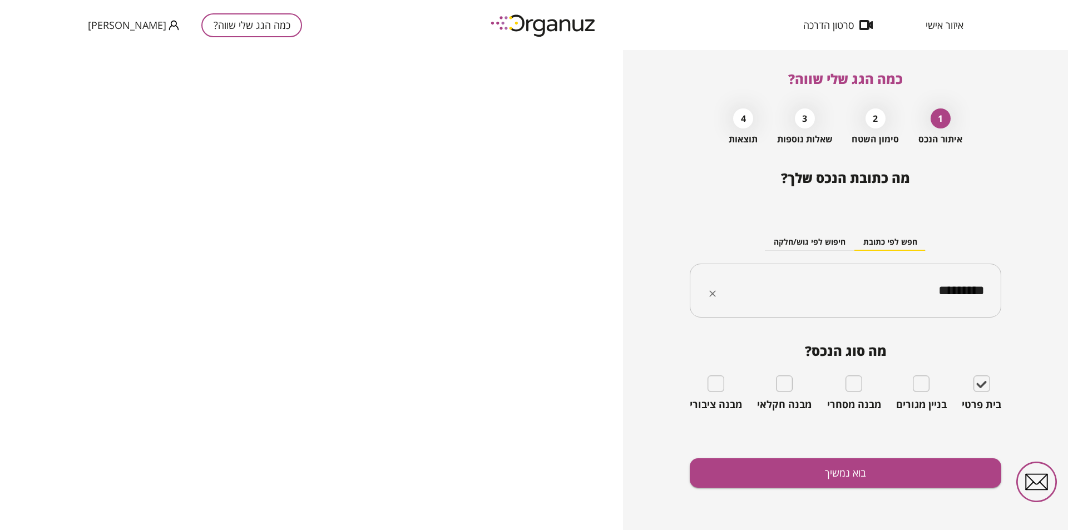
type input "*********"
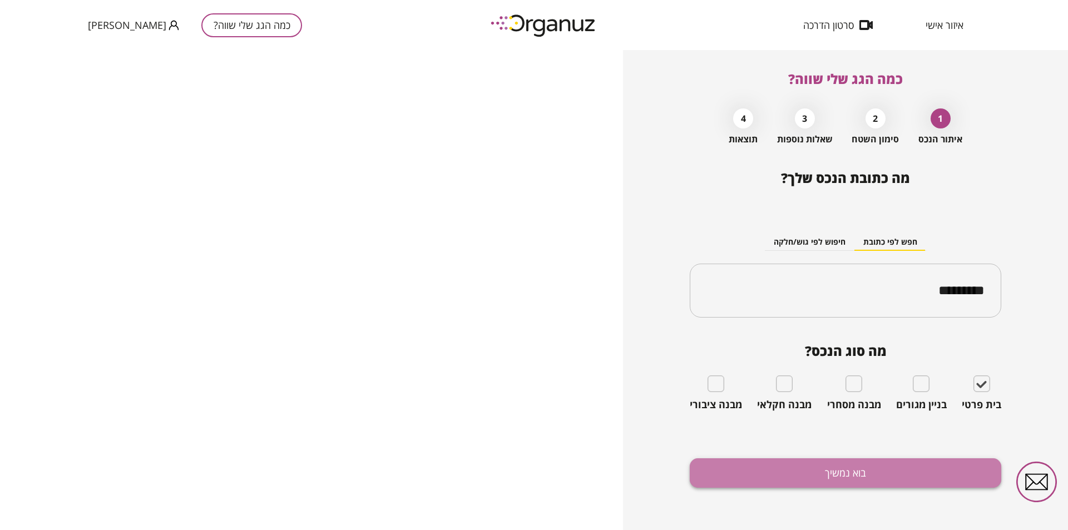
click at [834, 472] on button "בוא נמשיך" at bounding box center [845, 472] width 311 height 29
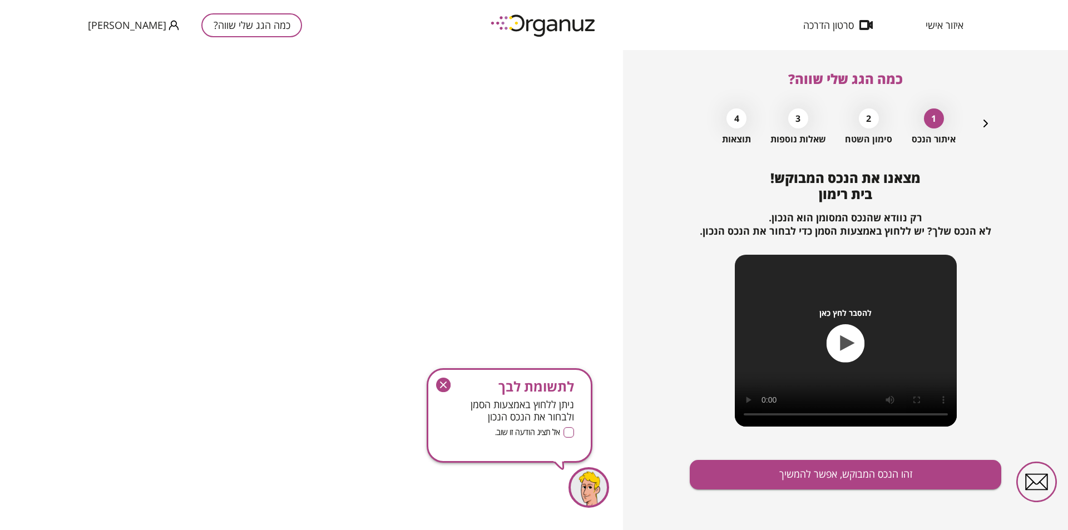
click at [444, 381] on icon "button" at bounding box center [443, 385] width 14 height 14
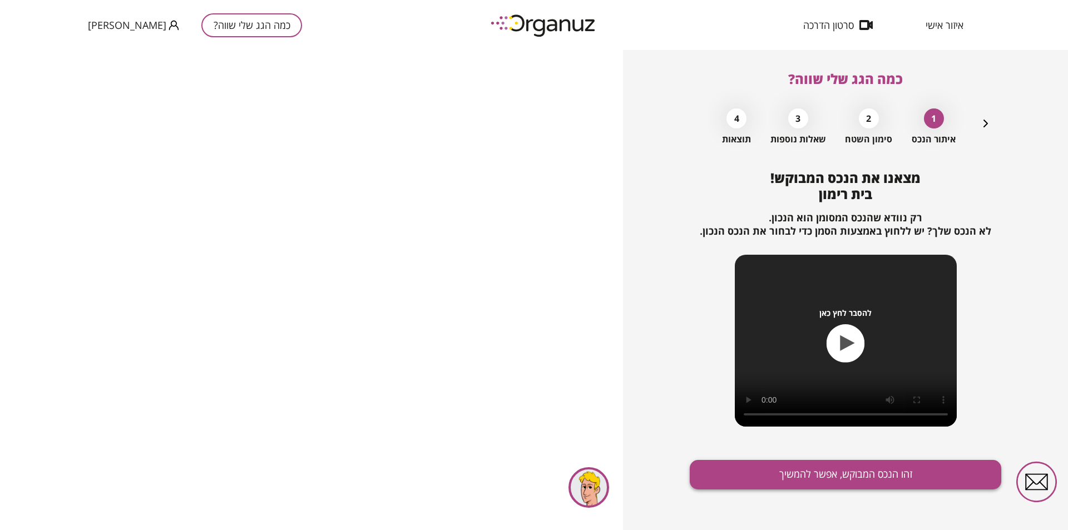
click at [892, 474] on button "זהו הנכס המבוקש, אפשר להמשיך" at bounding box center [845, 474] width 311 height 29
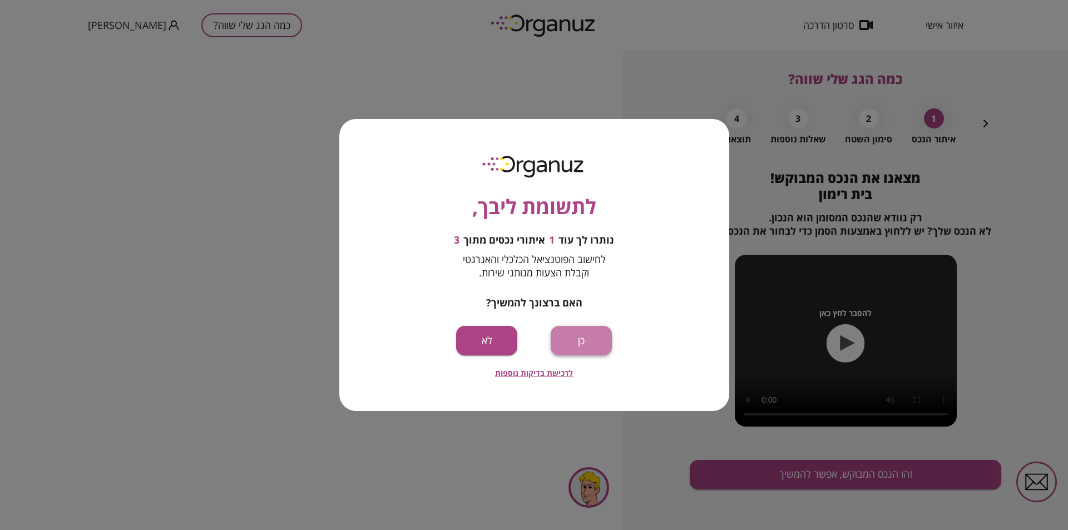
click at [573, 341] on button "כן" at bounding box center [580, 340] width 61 height 29
